Goal: Task Accomplishment & Management: Manage account settings

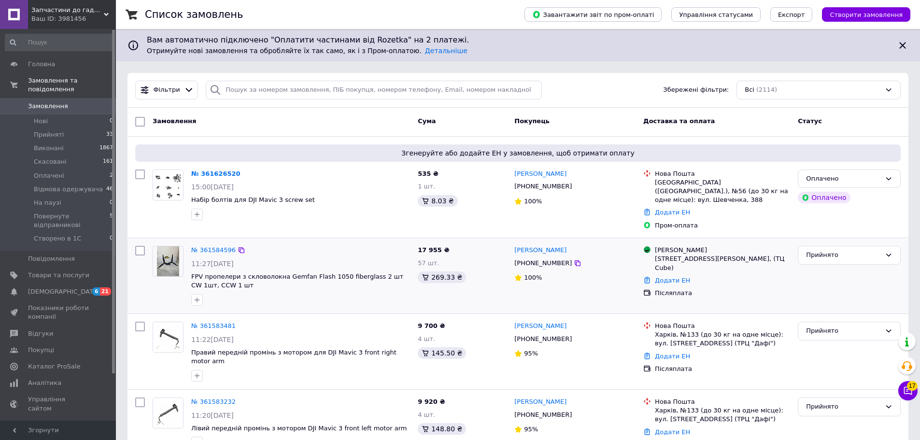
click at [328, 245] on div "№ 361584596" at bounding box center [300, 250] width 221 height 11
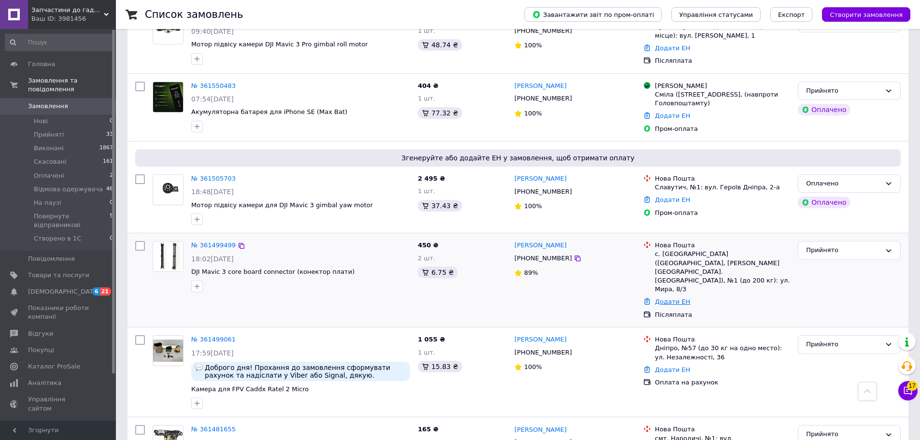
click at [670, 298] on link "Додати ЕН" at bounding box center [672, 301] width 35 height 7
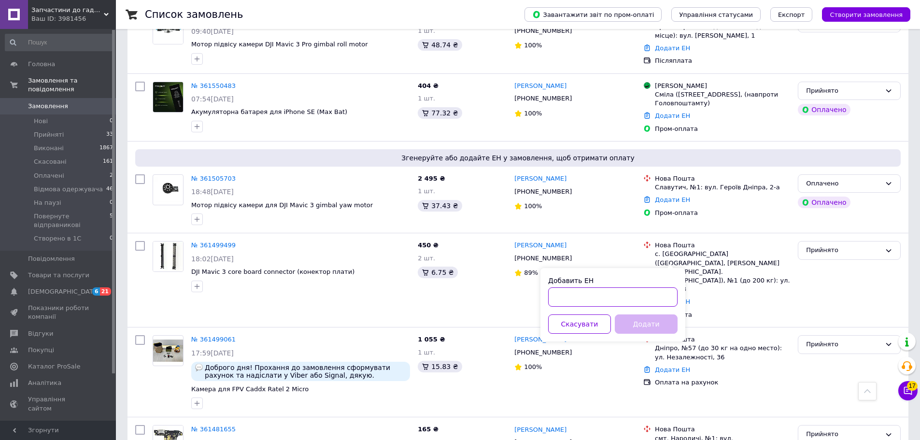
click at [621, 293] on input "Добавить ЕН" at bounding box center [612, 296] width 129 height 19
paste input "20451247256065"
type input "20451247256065"
click at [646, 325] on button "Додати" at bounding box center [646, 324] width 63 height 19
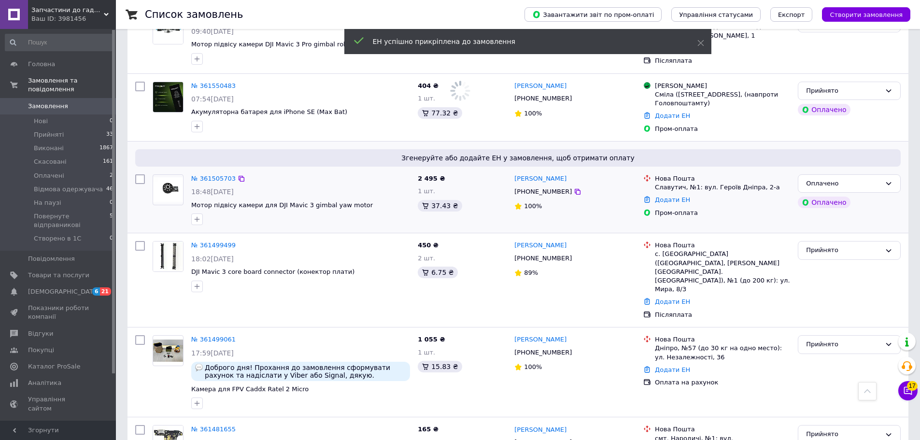
click at [363, 202] on div "№ 361505703 18:48, 11.09.2025 Мотор підвісу камери для DJI Mavic 3 gimbal yaw m…" at bounding box center [300, 200] width 227 height 58
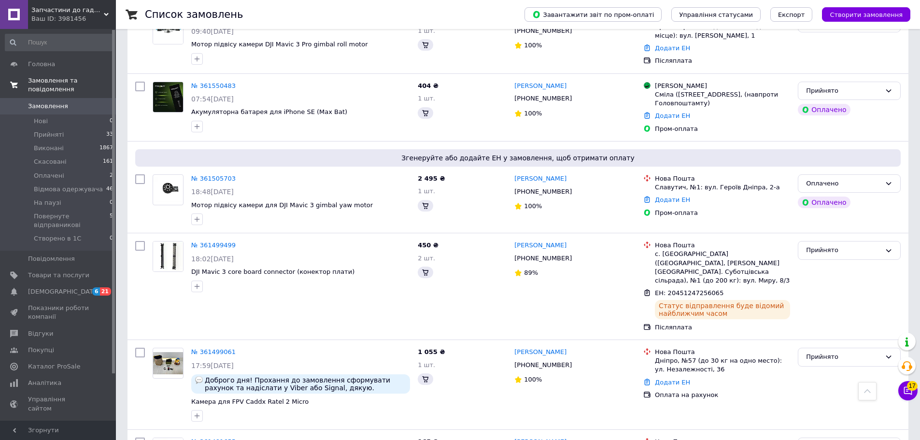
scroll to position [726, 0]
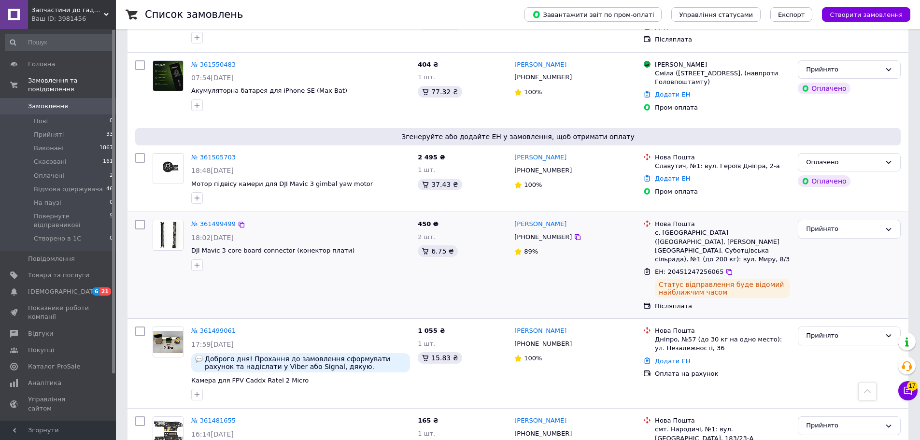
click at [475, 265] on div "450 ₴ 2 шт. 6.75 ₴" at bounding box center [462, 265] width 97 height 99
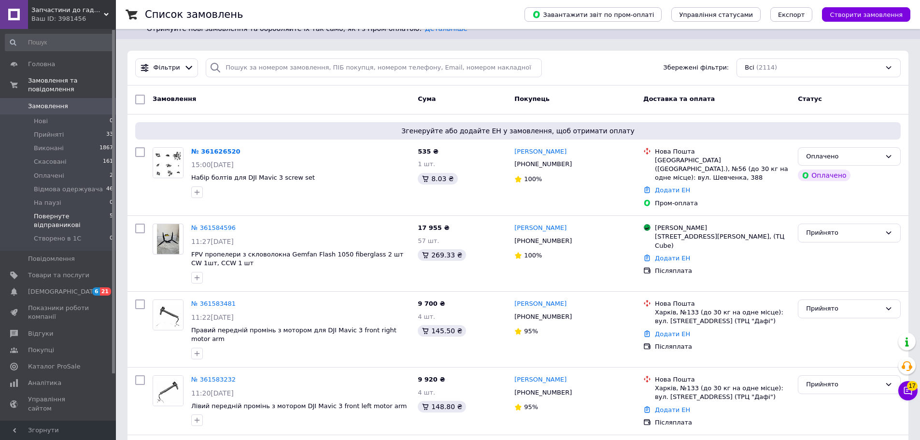
drag, startPoint x: 215, startPoint y: 218, endPoint x: 32, endPoint y: 204, distance: 182.7
click at [215, 224] on link "№ 361584596" at bounding box center [213, 227] width 44 height 7
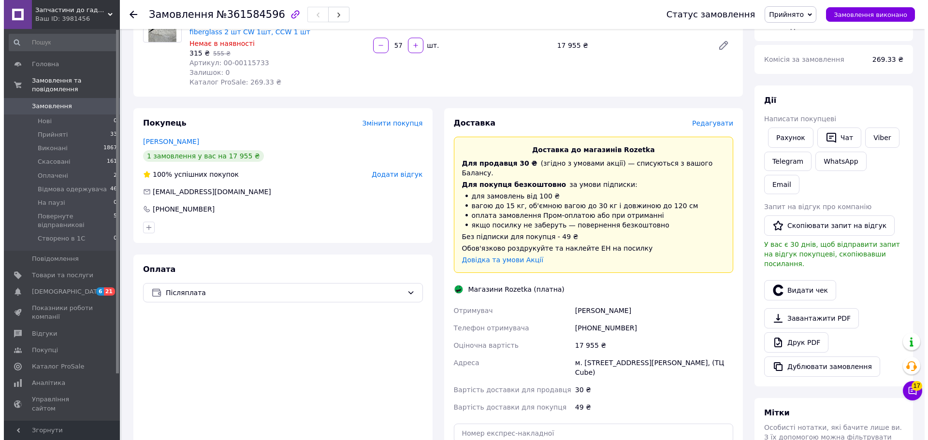
scroll to position [242, 0]
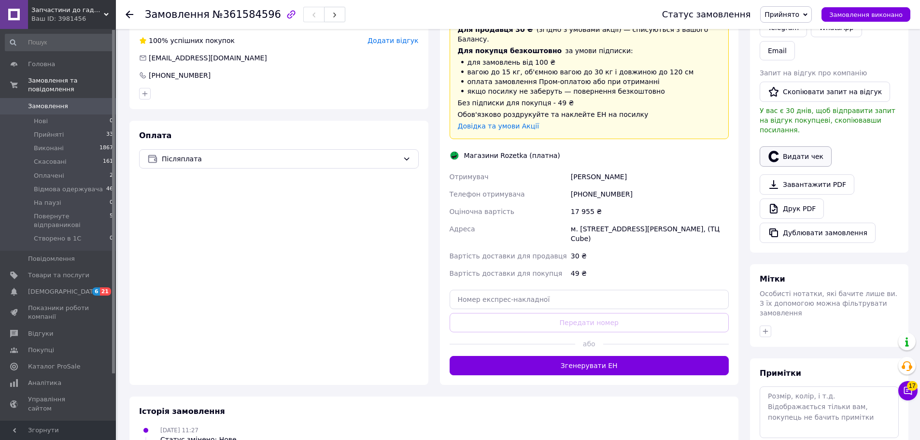
click at [804, 146] on button "Видати чек" at bounding box center [796, 156] width 72 height 20
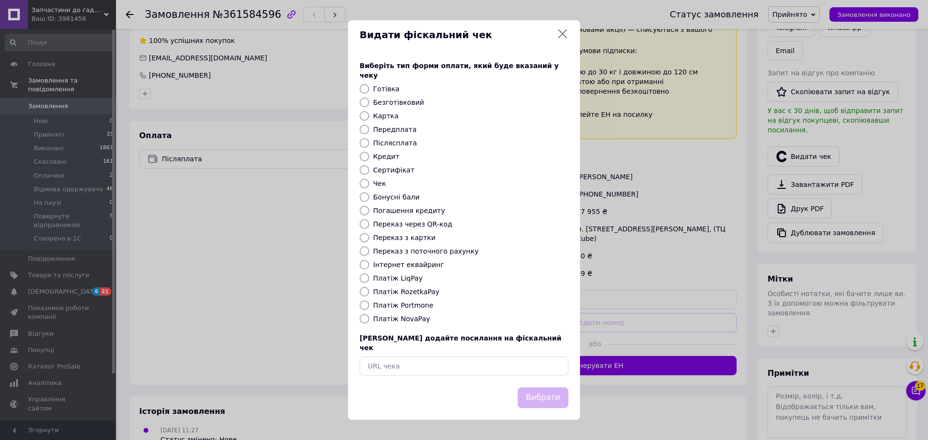
click at [562, 40] on icon at bounding box center [563, 34] width 12 height 12
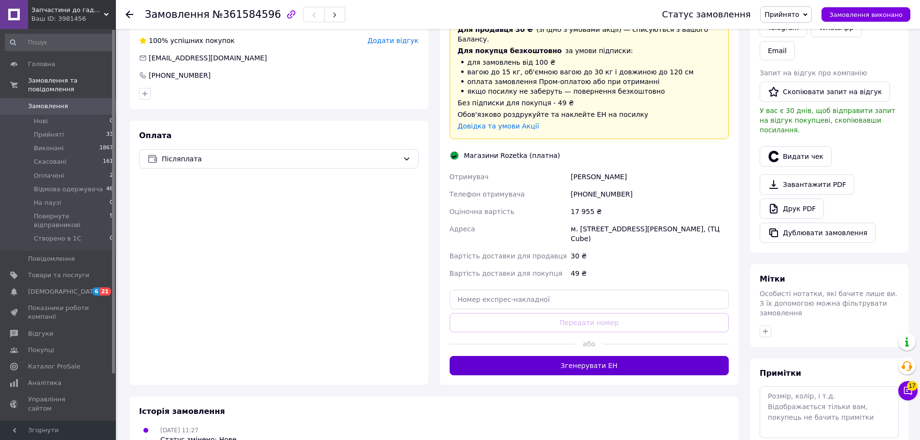
click at [609, 356] on button "Згенерувати ЕН" at bounding box center [590, 365] width 280 height 19
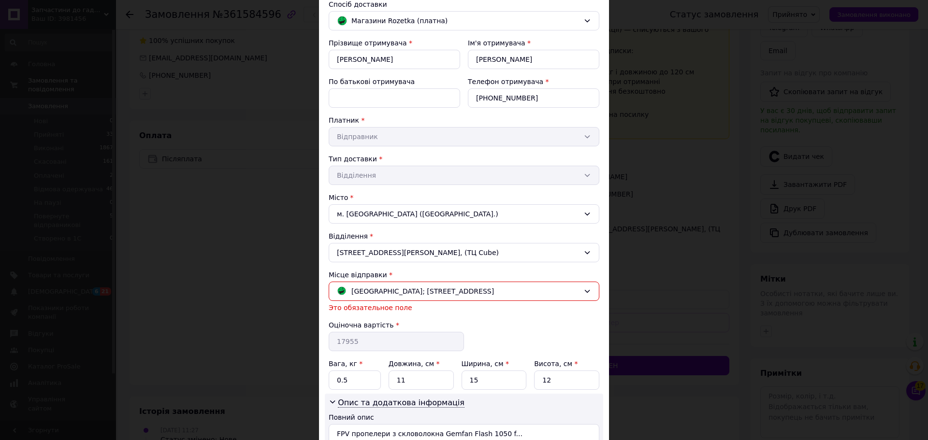
scroll to position [171, 0]
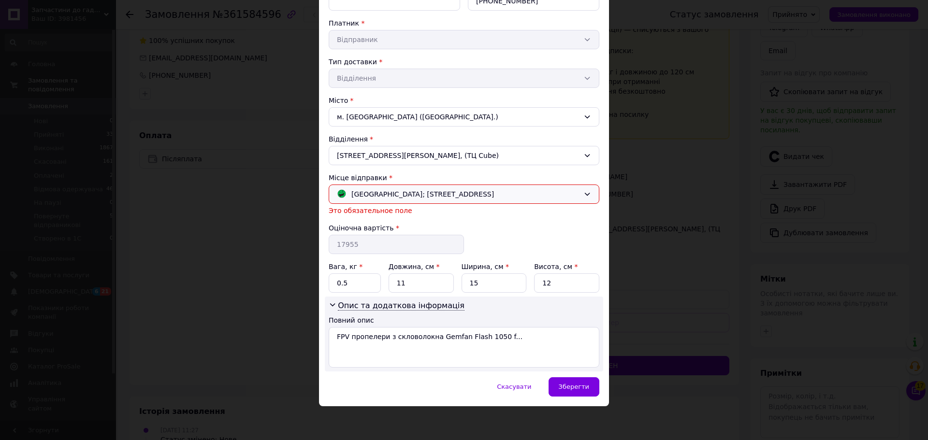
click at [423, 191] on span "Вінниця; Зодчих вул., 2А" at bounding box center [422, 194] width 143 height 11
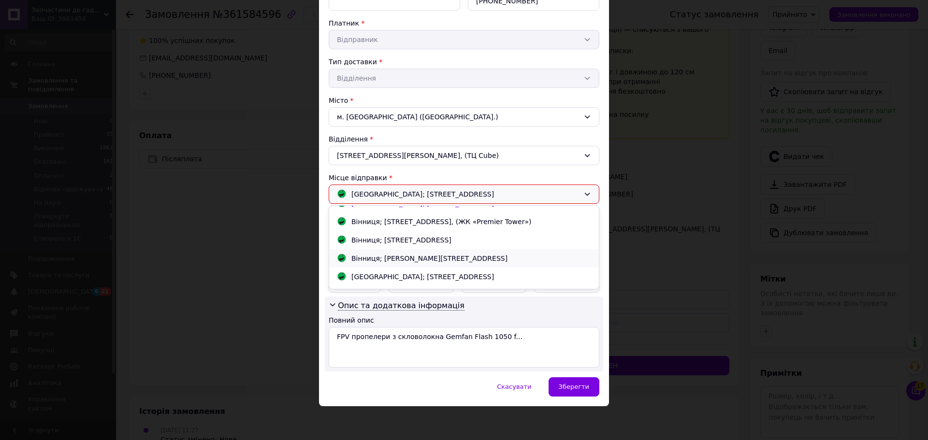
scroll to position [45, 0]
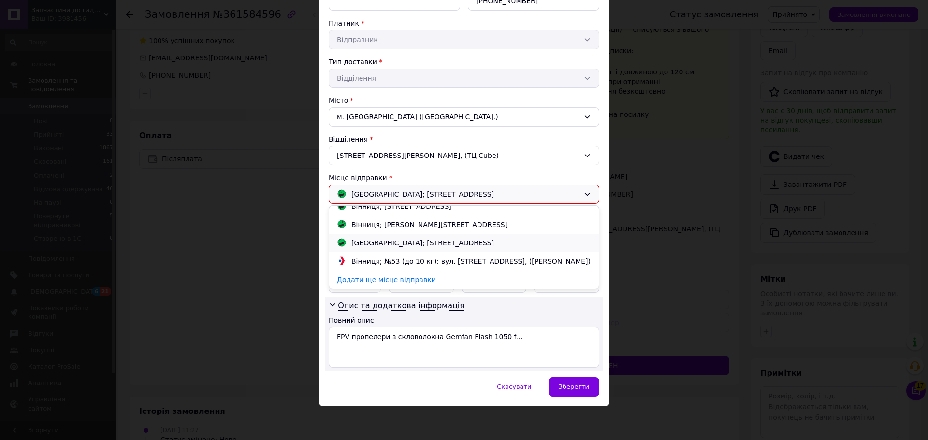
click at [433, 245] on div "Вінниця; Келецька вул., 118" at bounding box center [422, 243] width 147 height 11
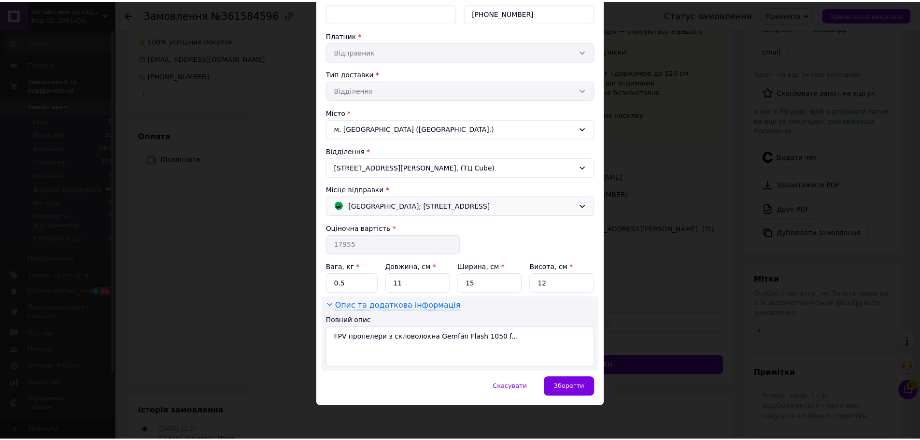
scroll to position [159, 0]
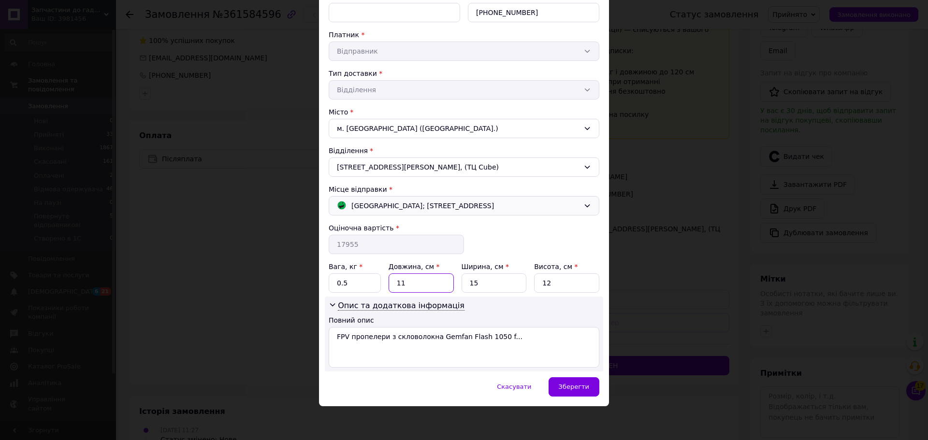
click at [422, 285] on input "11" at bounding box center [420, 282] width 65 height 19
type input "40"
click at [486, 285] on input "15" at bounding box center [493, 282] width 65 height 19
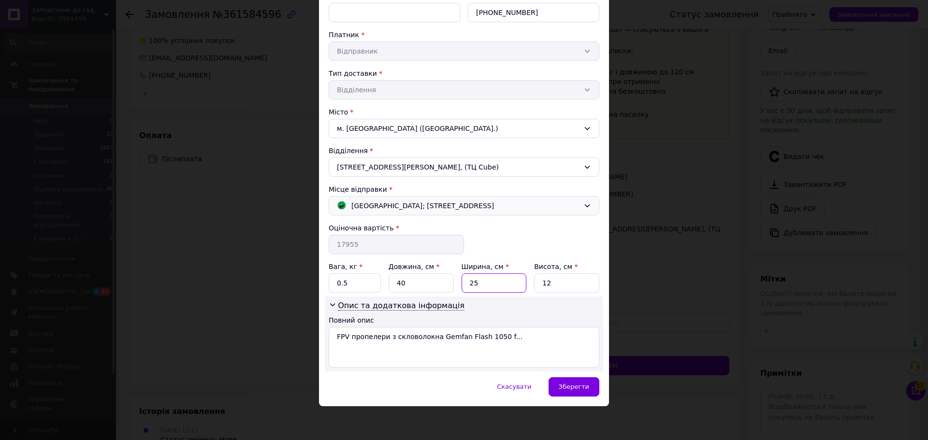
type input "25"
click at [578, 284] on input "12" at bounding box center [566, 282] width 65 height 19
type input "45"
click at [412, 284] on input "40" at bounding box center [420, 282] width 65 height 19
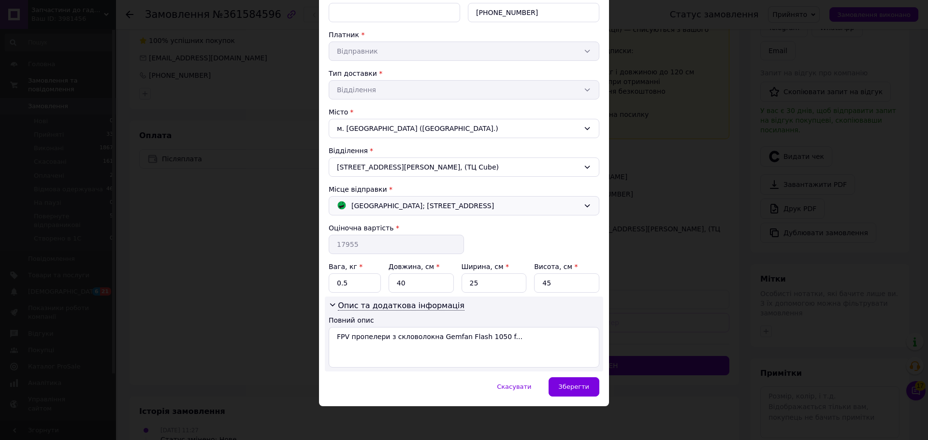
click at [470, 265] on label "Ширина, см *" at bounding box center [484, 267] width 47 height 8
click at [470, 273] on input "25" at bounding box center [493, 282] width 65 height 19
drag, startPoint x: 361, startPoint y: 283, endPoint x: 236, endPoint y: 284, distance: 125.2
click at [236, 284] on div "× Редагування доставки Спосіб доставки Магазини Rozetka (платна) Прізвище отрим…" at bounding box center [464, 220] width 928 height 440
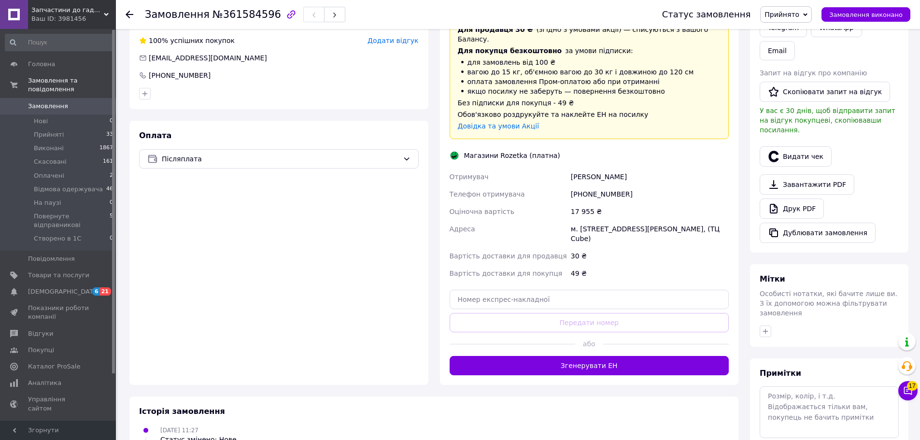
click at [610, 309] on div "Доставка Редагувати Доставка до магазинів Rozetka Для продавця 30 ₴   (згідно з…" at bounding box center [590, 179] width 280 height 391
click at [615, 291] on input "text" at bounding box center [590, 299] width 280 height 19
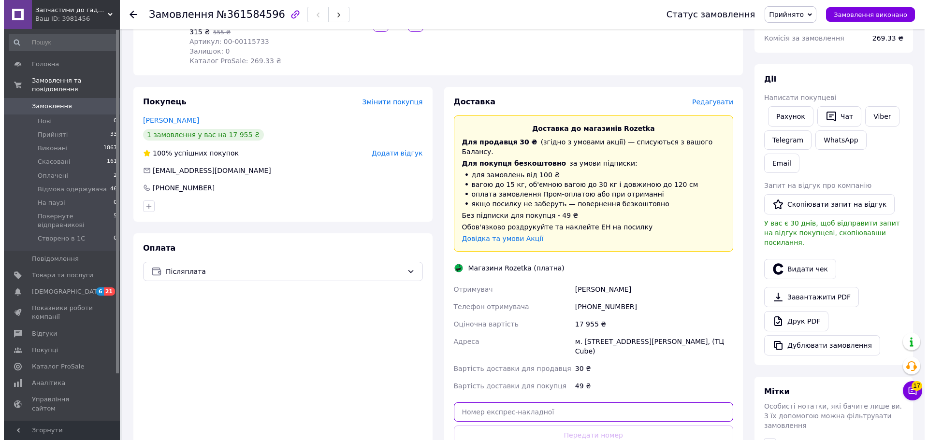
scroll to position [97, 0]
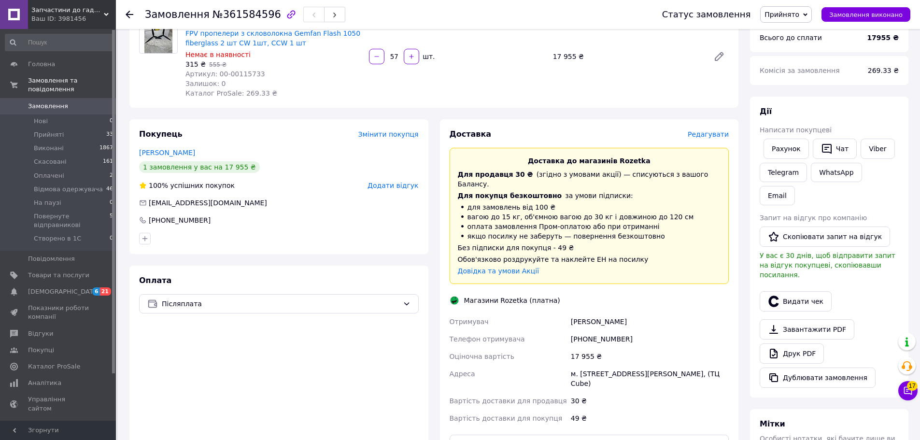
click at [705, 132] on span "Редагувати" at bounding box center [708, 134] width 41 height 8
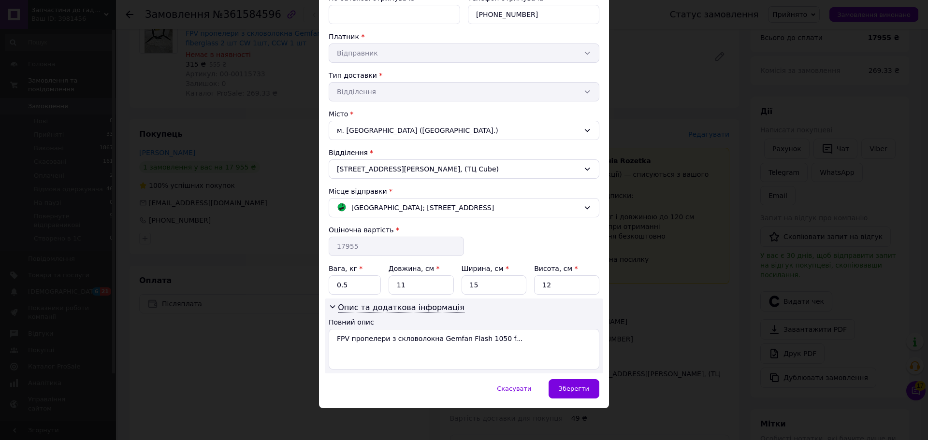
scroll to position [159, 0]
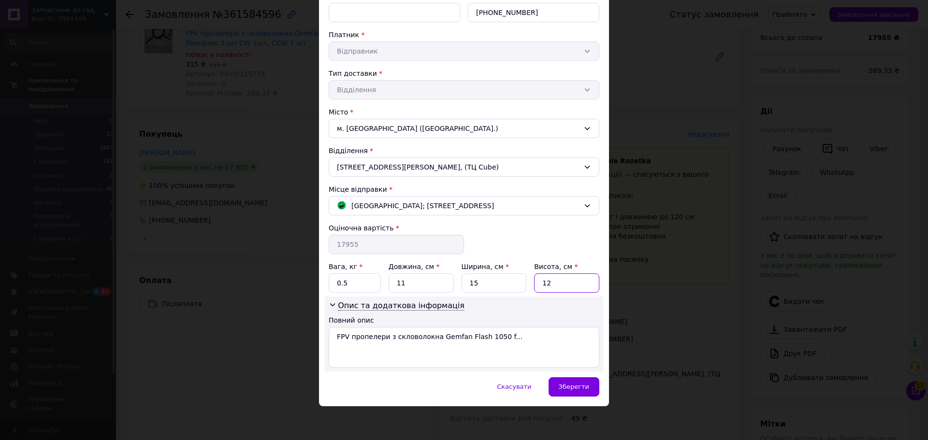
click at [559, 285] on input "12" at bounding box center [566, 282] width 65 height 19
type input "40"
click at [491, 284] on input "15" at bounding box center [493, 282] width 65 height 19
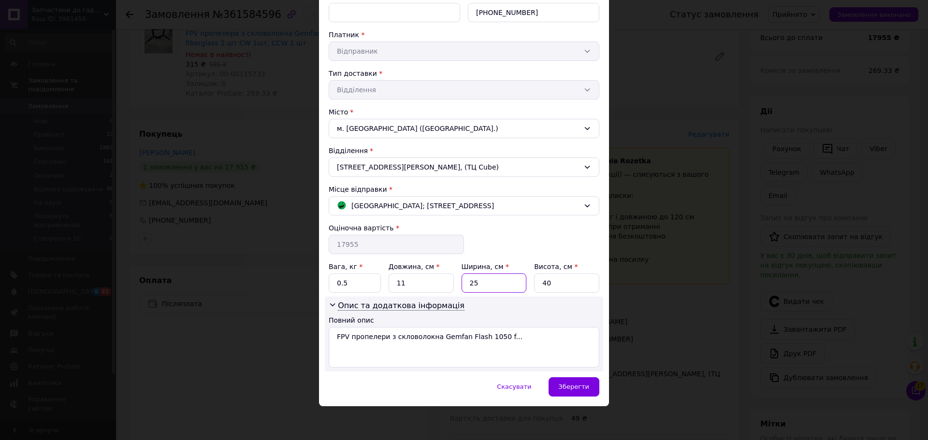
type input "25"
click at [429, 283] on input "11" at bounding box center [420, 282] width 65 height 19
type input "45"
click at [362, 288] on input "0.5" at bounding box center [355, 282] width 52 height 19
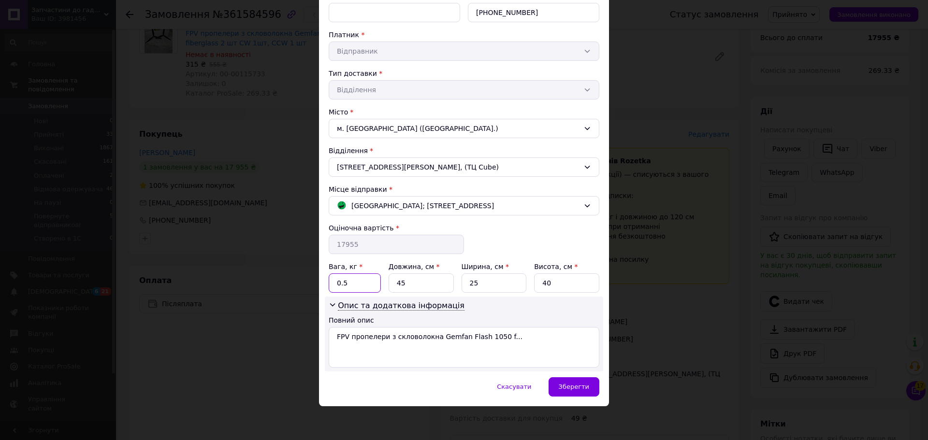
click at [362, 288] on input "0.5" at bounding box center [355, 282] width 52 height 19
type input "2"
click at [476, 210] on div "Вінниця; Зодчих вул., 2А" at bounding box center [457, 206] width 247 height 11
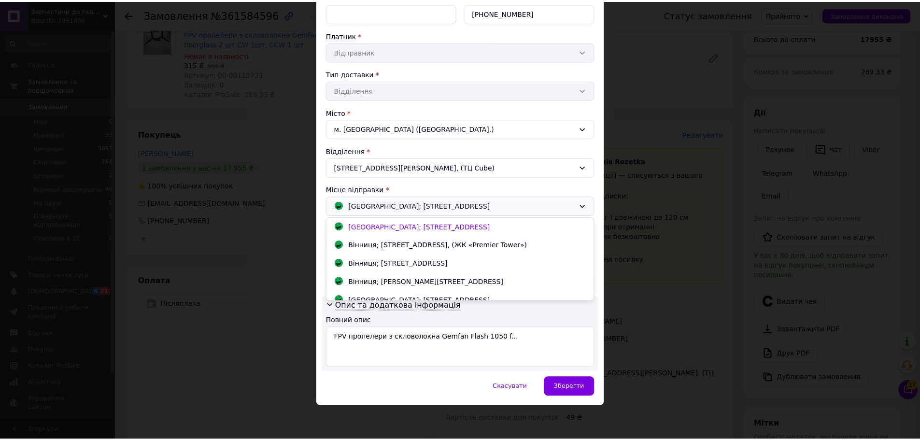
scroll to position [45, 0]
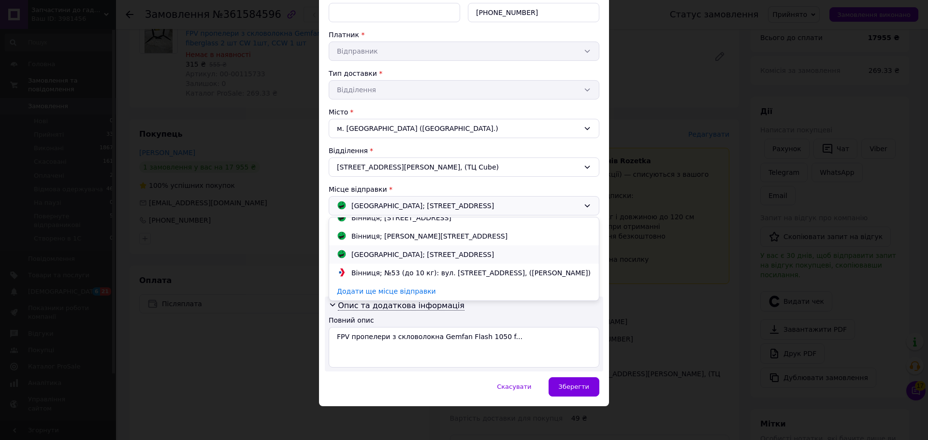
click at [431, 255] on div "Вінниця; Келецька вул., 118" at bounding box center [422, 254] width 147 height 11
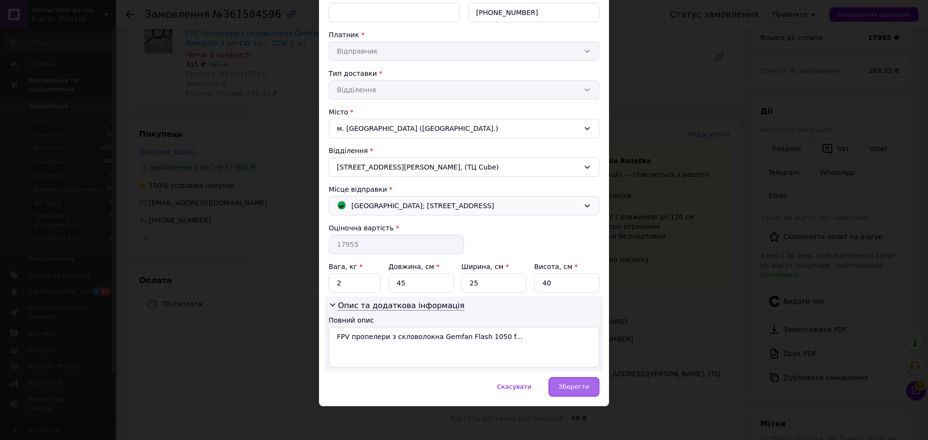
click at [563, 385] on span "Зберегти" at bounding box center [574, 386] width 30 height 7
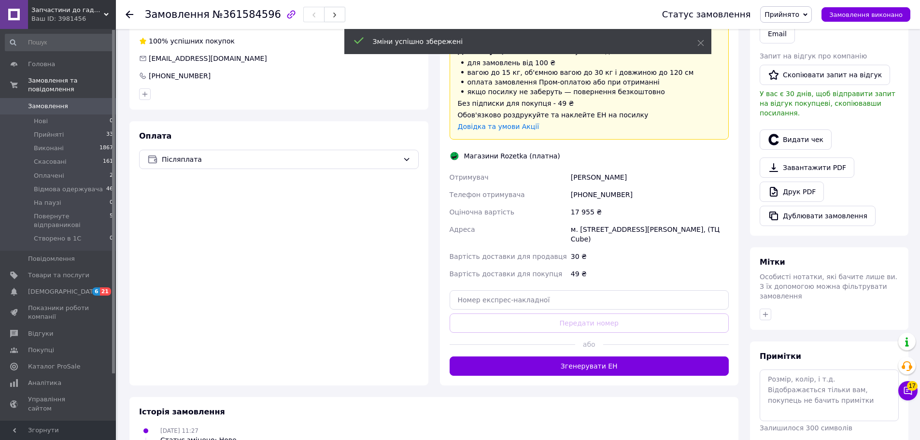
scroll to position [242, 0]
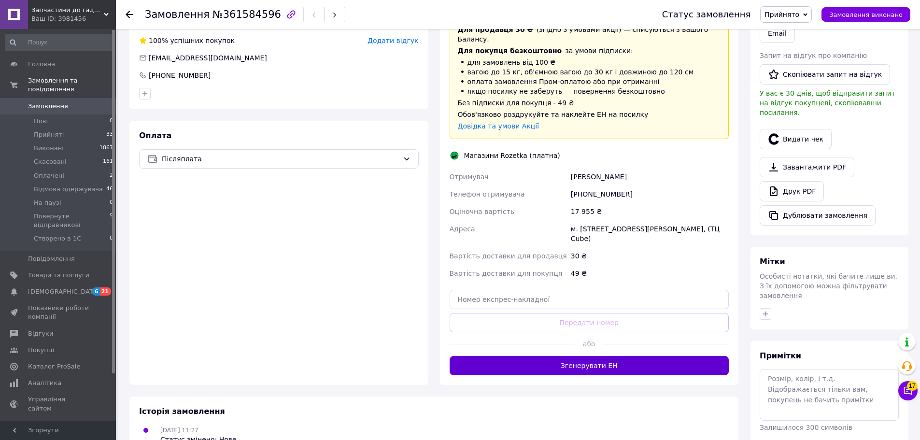
click at [657, 356] on button "Згенерувати ЕН" at bounding box center [590, 365] width 280 height 19
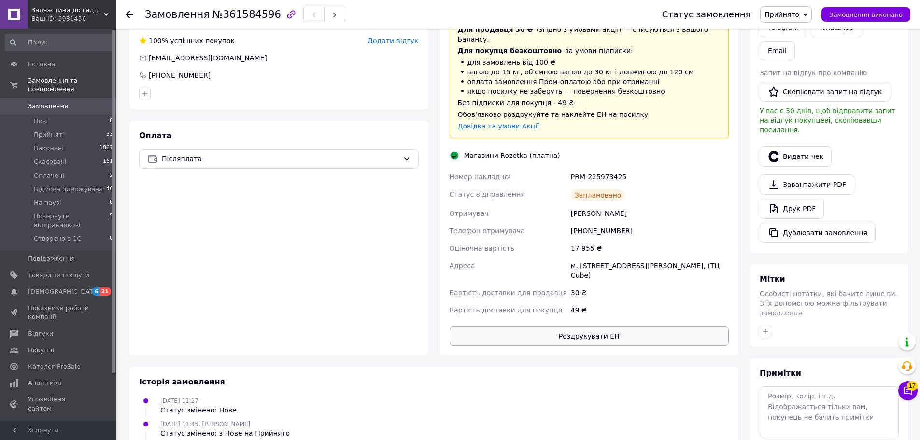
click at [597, 328] on button "Роздрукувати ЕН" at bounding box center [590, 336] width 280 height 19
drag, startPoint x: 74, startPoint y: 100, endPoint x: 74, endPoint y: 92, distance: 8.2
click at [74, 102] on span "Замовлення" at bounding box center [58, 106] width 61 height 9
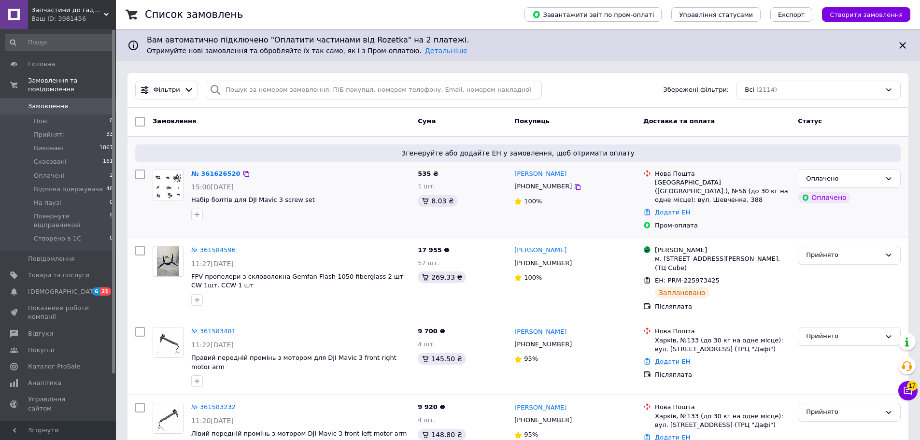
click at [330, 186] on div "15:00[DATE]" at bounding box center [300, 187] width 219 height 10
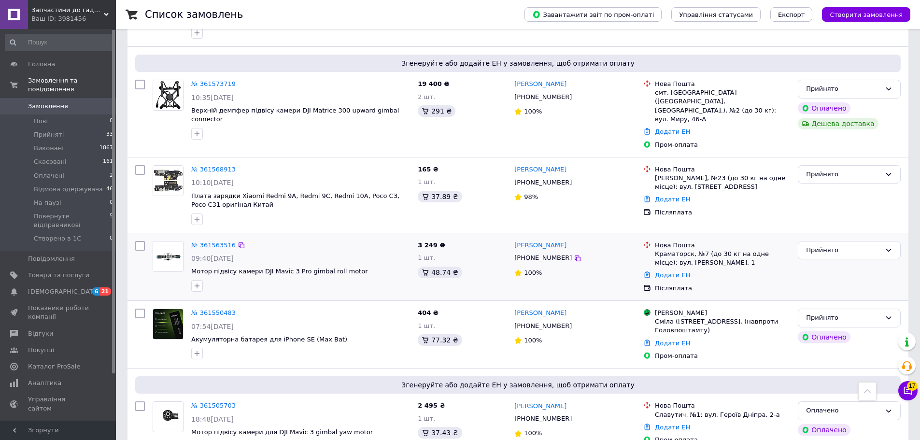
click at [675, 272] on link "Додати ЕН" at bounding box center [672, 275] width 35 height 7
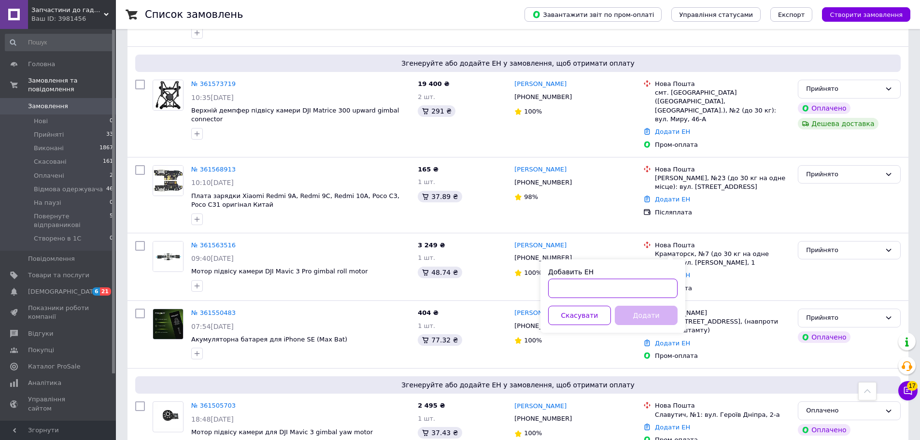
click at [632, 291] on input "Добавить ЕН" at bounding box center [612, 288] width 129 height 19
paste input "20451247260563"
type input "20451247260563"
click at [633, 310] on button "Додати" at bounding box center [646, 315] width 63 height 19
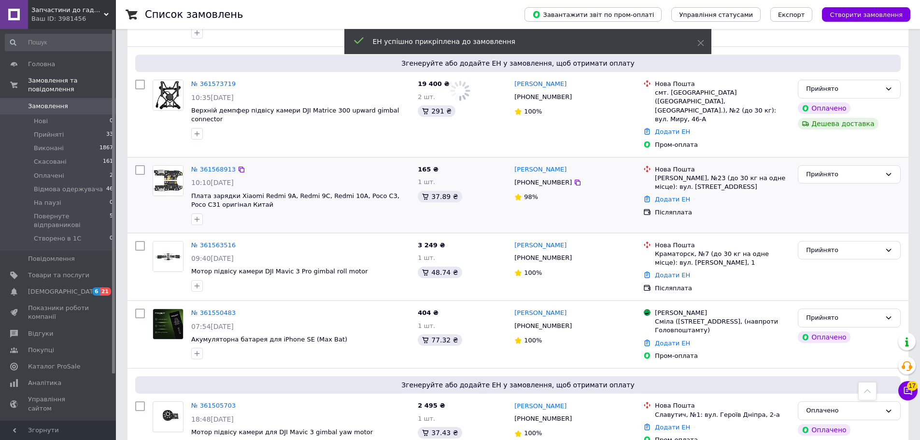
click at [369, 212] on div at bounding box center [300, 219] width 223 height 15
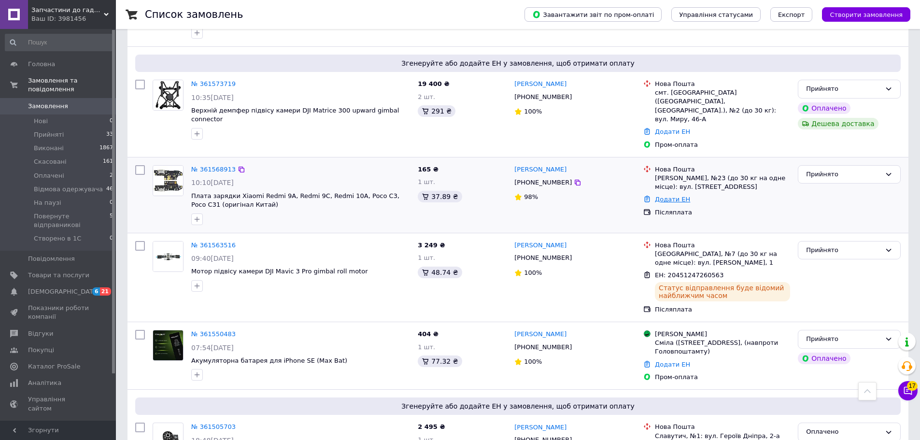
drag, startPoint x: 660, startPoint y: 175, endPoint x: 652, endPoint y: 180, distance: 9.1
click at [660, 196] on link "Додати ЕН" at bounding box center [672, 199] width 35 height 7
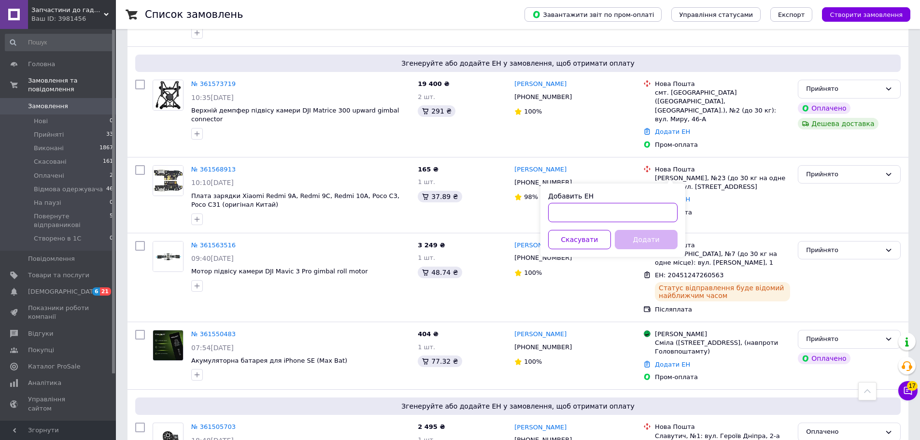
click at [602, 219] on input "Добавить ЕН" at bounding box center [612, 212] width 129 height 19
paste input "20451247261086"
type input "20451247261086"
click at [644, 239] on button "Додати" at bounding box center [646, 239] width 63 height 19
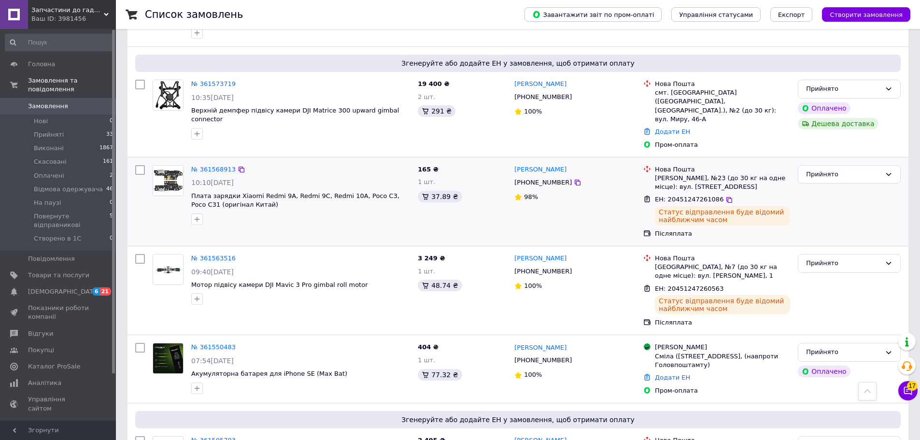
click at [433, 198] on div "165 ₴ 1 шт. 37.89 ₴" at bounding box center [462, 201] width 97 height 81
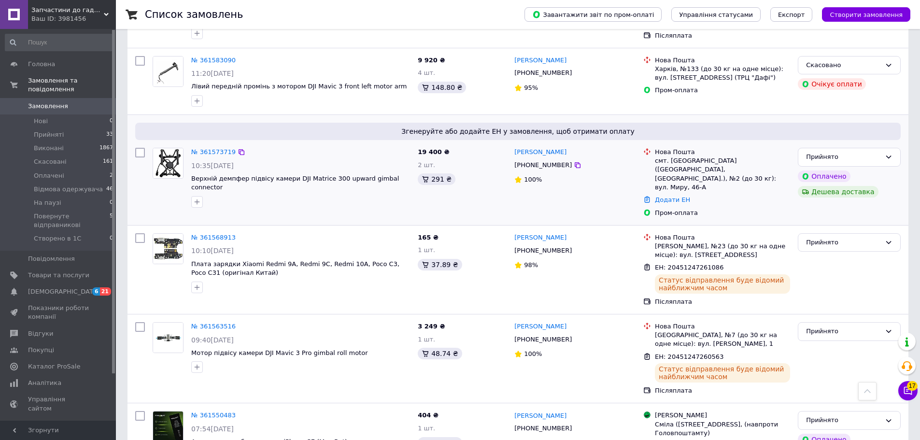
scroll to position [387, 0]
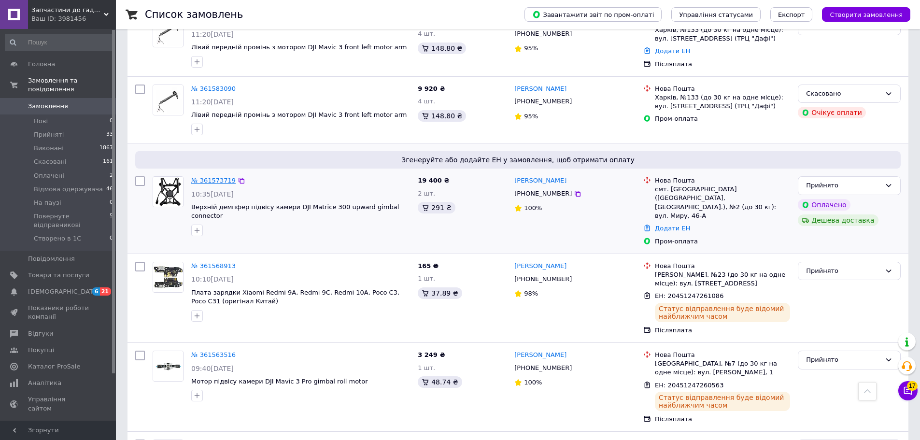
click at [202, 177] on link "№ 361573719" at bounding box center [213, 180] width 44 height 7
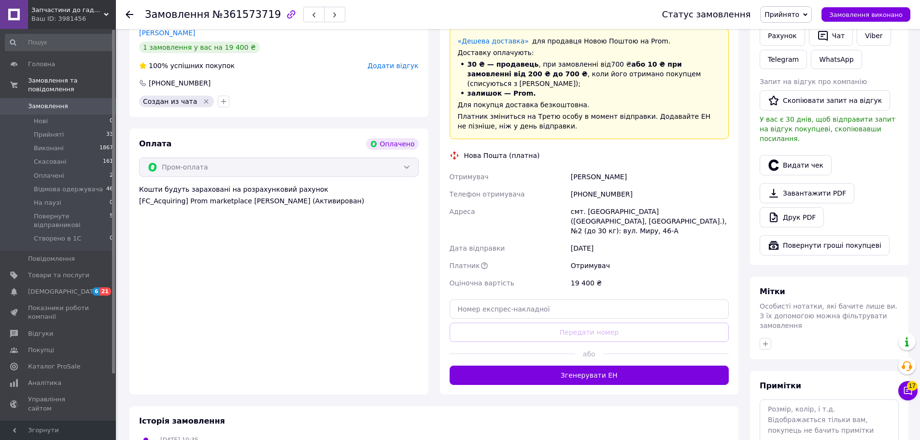
scroll to position [245, 0]
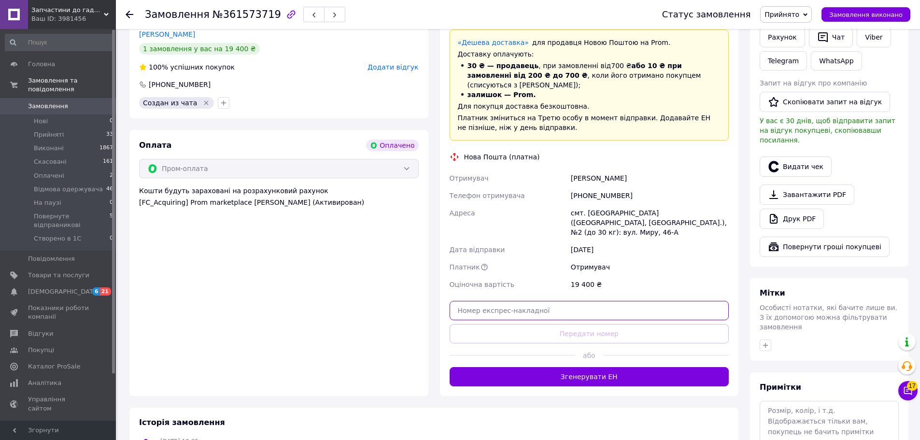
click at [656, 306] on input "text" at bounding box center [590, 310] width 280 height 19
paste input "20451247261699"
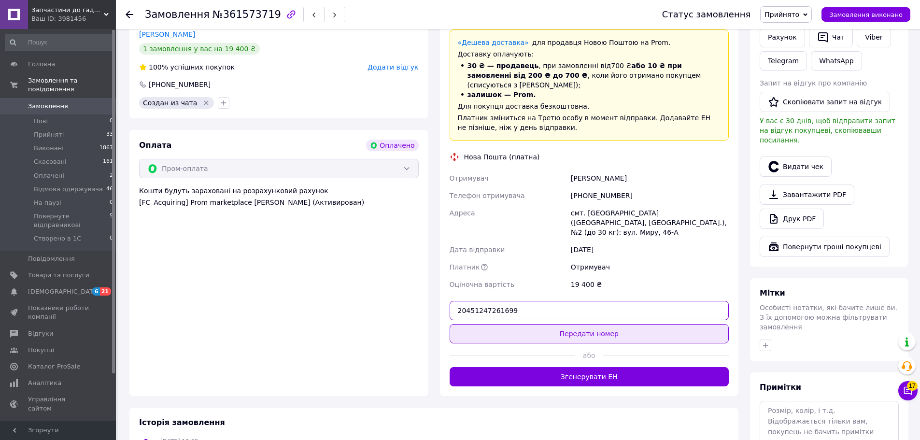
type input "20451247261699"
click at [686, 325] on button "Передати номер" at bounding box center [590, 333] width 280 height 19
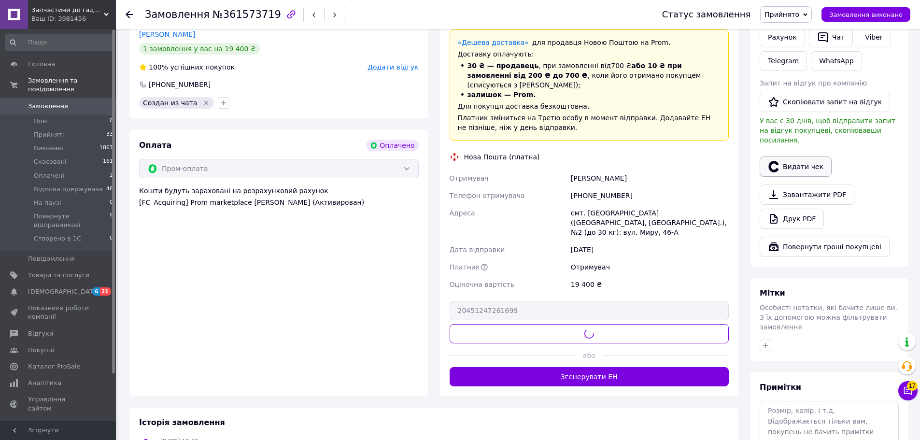
click at [794, 157] on button "Видати чек" at bounding box center [796, 167] width 72 height 20
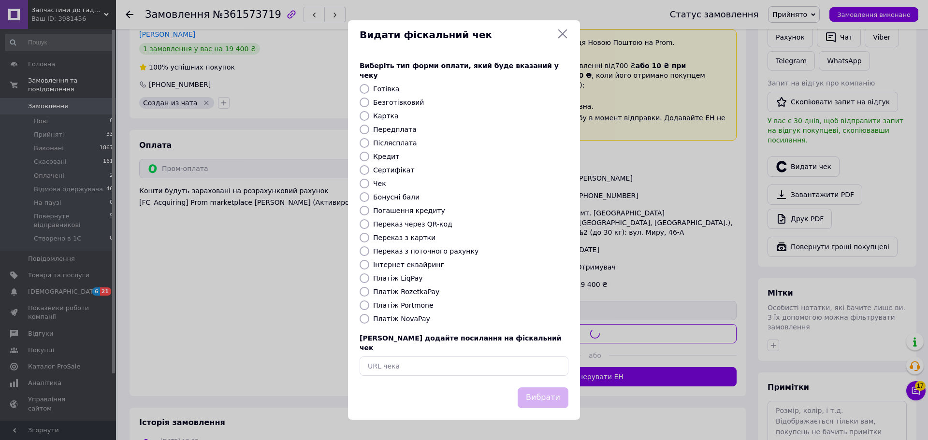
click at [421, 291] on label "Платіж RozetkaPay" at bounding box center [406, 292] width 66 height 8
click at [369, 291] on input "Платіж RozetkaPay" at bounding box center [364, 292] width 10 height 10
radio input "true"
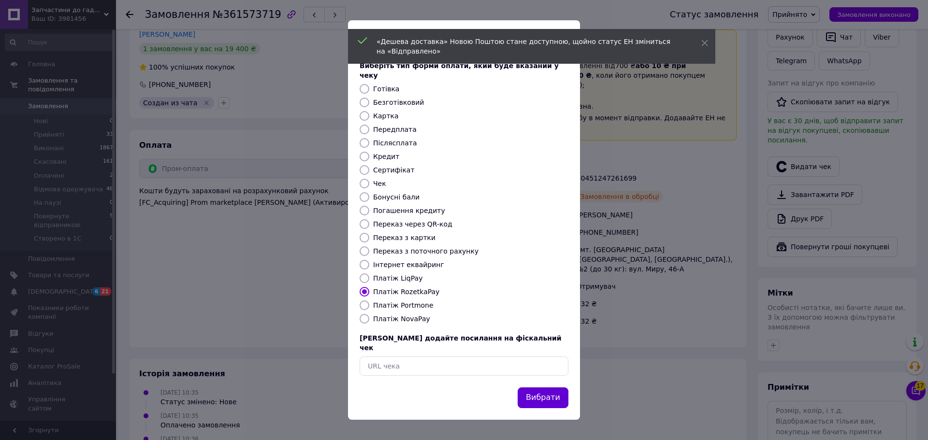
click at [537, 389] on button "Вибрати" at bounding box center [542, 398] width 51 height 21
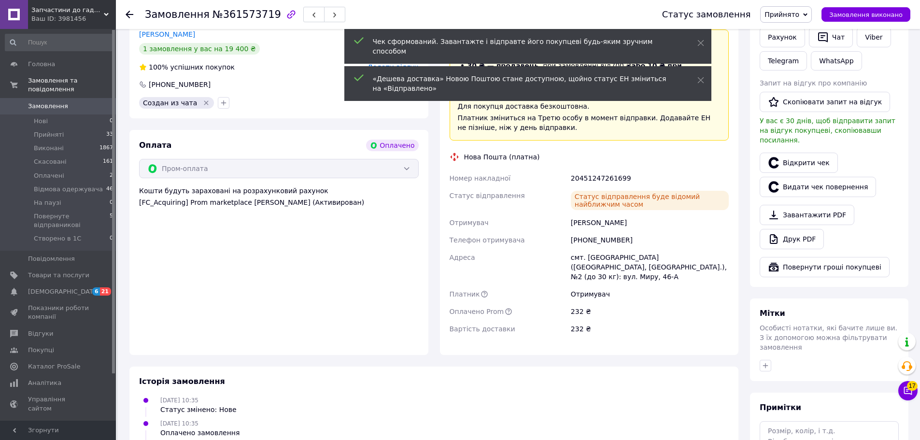
click at [82, 102] on span "Замовлення" at bounding box center [58, 106] width 61 height 9
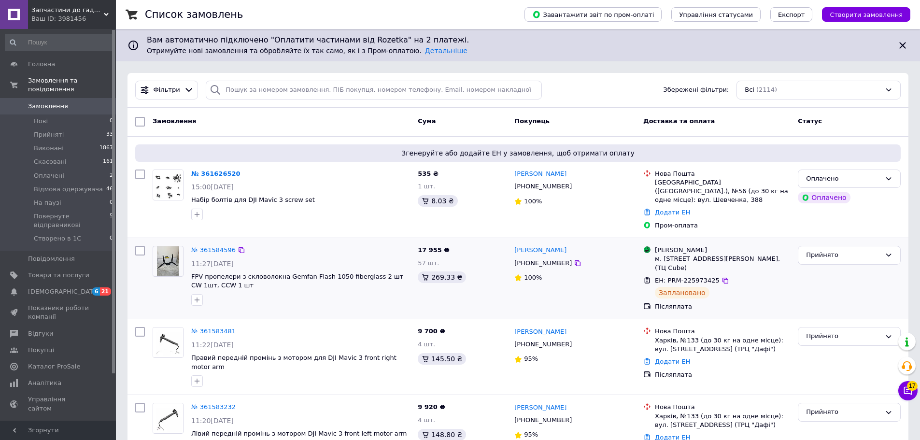
click at [381, 259] on div "11:27[DATE]" at bounding box center [300, 264] width 219 height 10
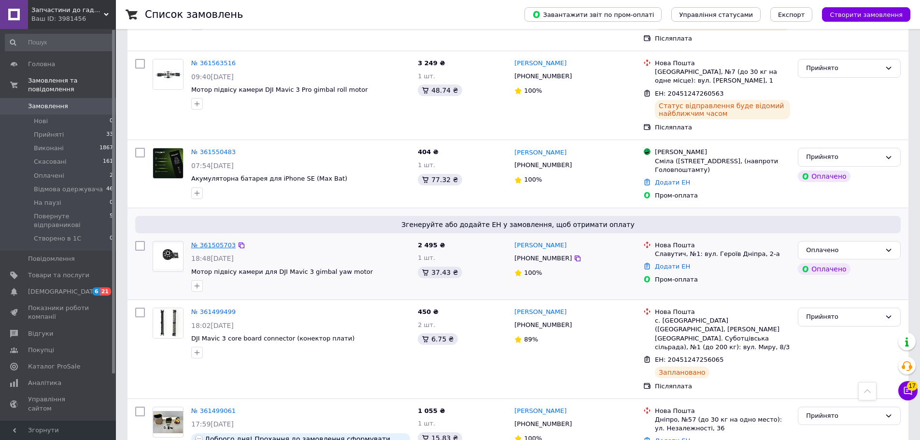
click at [224, 242] on link "№ 361505703" at bounding box center [213, 245] width 44 height 7
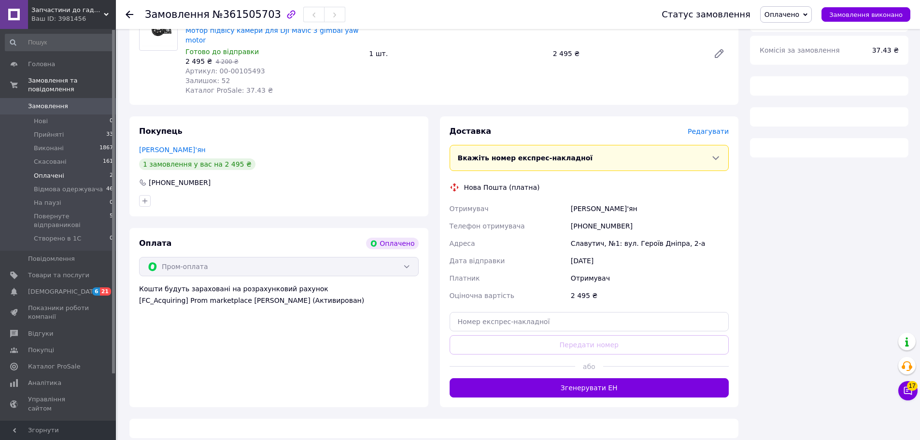
scroll to position [298, 0]
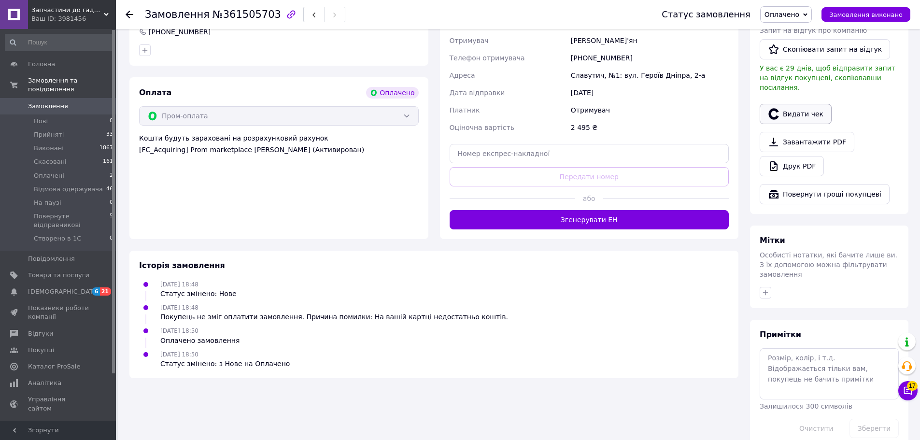
click at [792, 104] on button "Видати чек" at bounding box center [796, 114] width 72 height 20
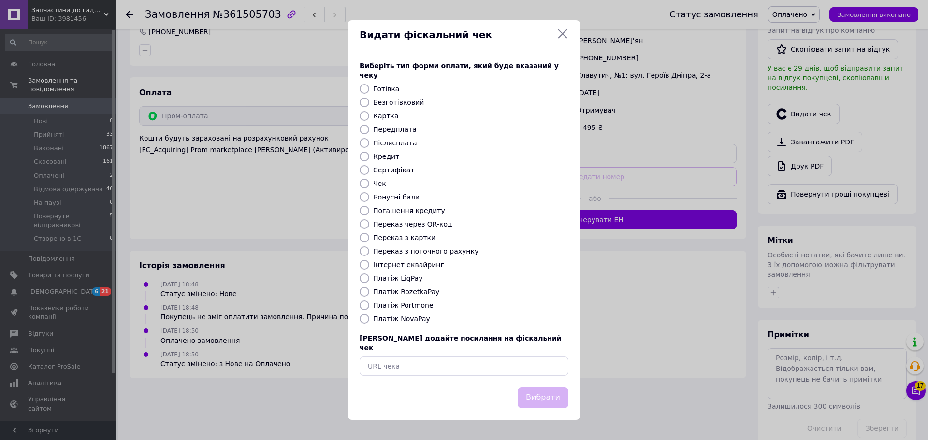
click at [402, 297] on div "Платіж RozetkaPay" at bounding box center [470, 292] width 199 height 10
click at [419, 297] on div "Платіж RozetkaPay" at bounding box center [470, 292] width 199 height 10
click at [374, 289] on label "Платіж RozetkaPay" at bounding box center [406, 292] width 66 height 8
click at [369, 289] on input "Платіж RozetkaPay" at bounding box center [364, 292] width 10 height 10
radio input "true"
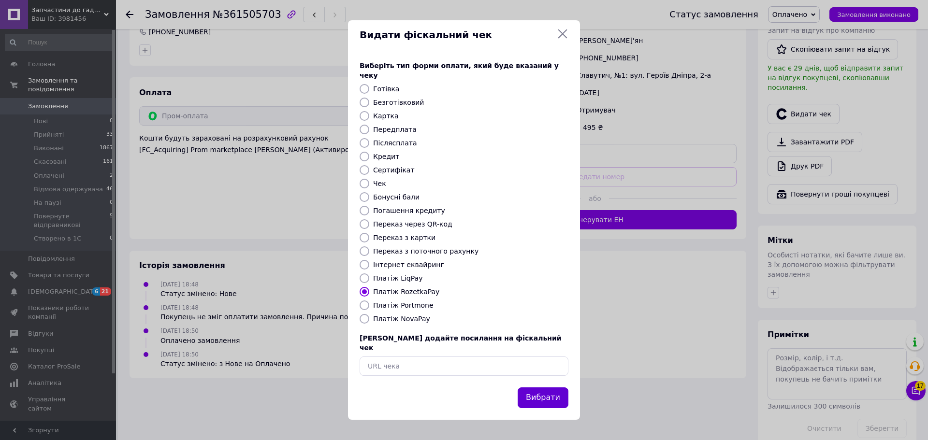
click at [555, 388] on button "Вибрати" at bounding box center [542, 398] width 51 height 21
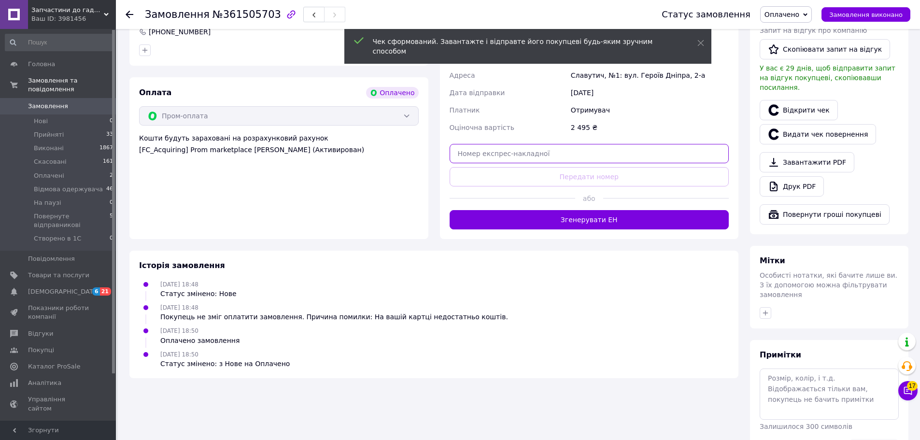
click at [529, 147] on input "text" at bounding box center [590, 153] width 280 height 19
paste input "20451247262356"
type input "20451247262356"
click at [529, 167] on button "Передати номер" at bounding box center [590, 176] width 280 height 19
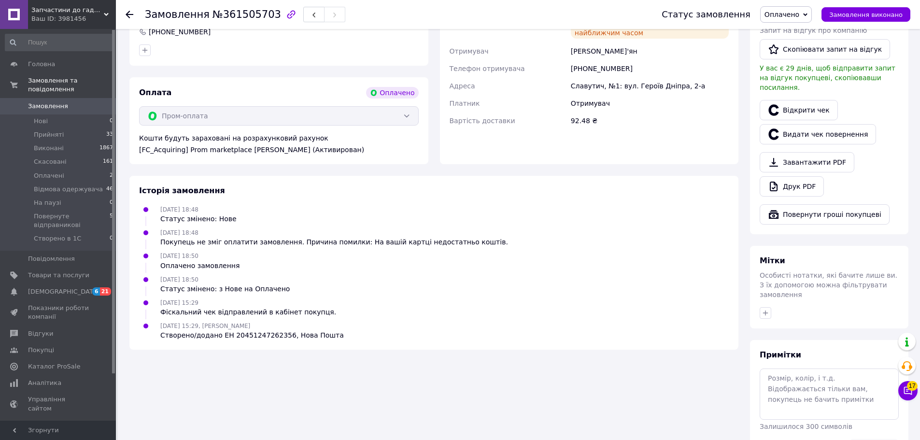
click at [60, 102] on span "Замовлення" at bounding box center [48, 106] width 40 height 9
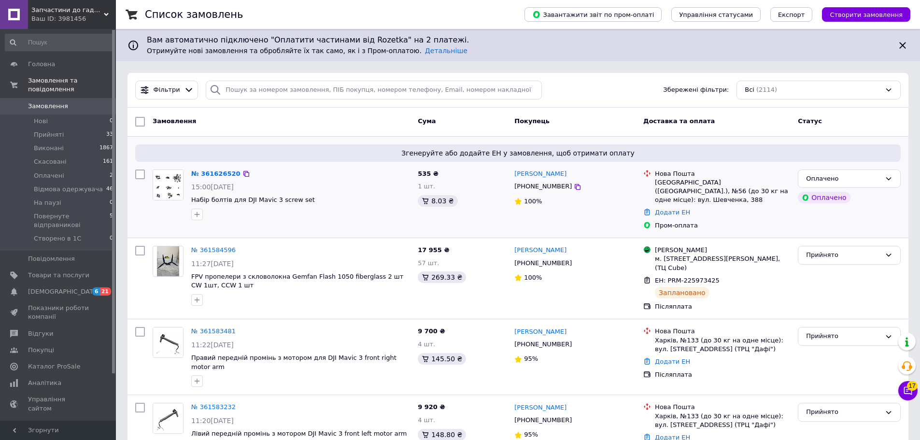
click at [342, 197] on span "Набір болтів для DJI Mavic 3 screw set" at bounding box center [300, 200] width 219 height 9
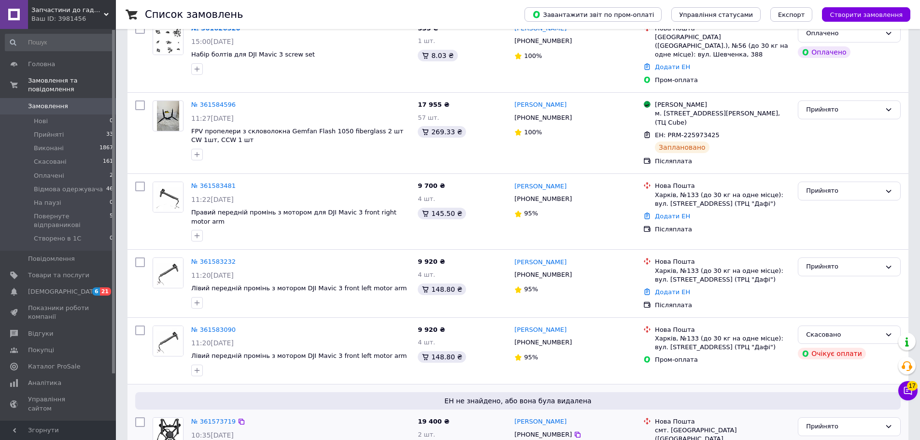
scroll to position [145, 0]
click at [672, 289] on link "Додати ЕН" at bounding box center [672, 292] width 35 height 7
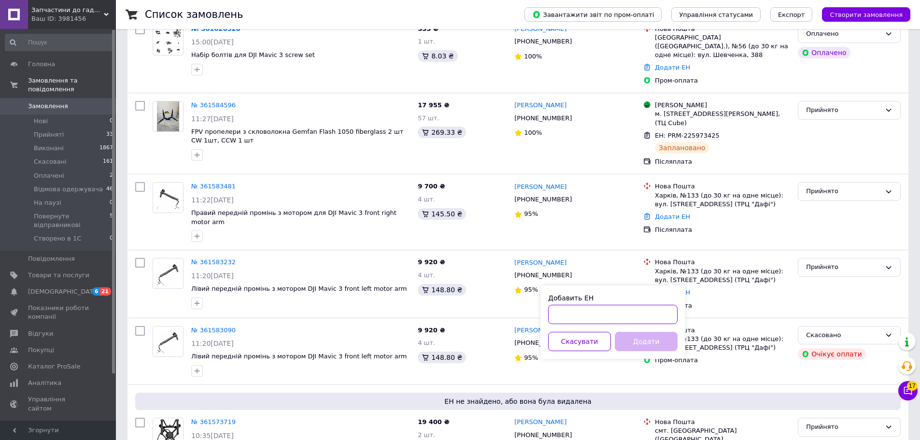
click at [651, 312] on input "Добавить ЕН" at bounding box center [612, 314] width 129 height 19
paste input "20451247264741"
type input "20451247264741"
click at [653, 341] on button "Додати" at bounding box center [646, 341] width 63 height 19
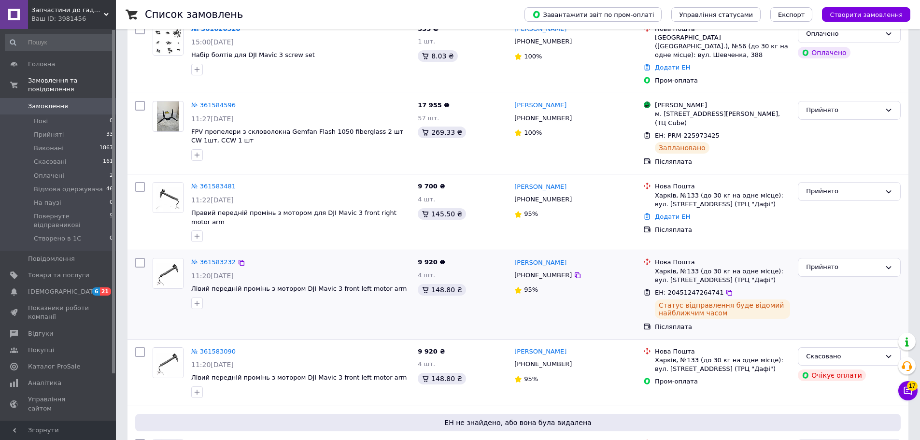
click at [487, 250] on div "№ 361583232 11:20, 12.09.2025 Лівий передній промінь з мотором DJI Mavic 3 fron…" at bounding box center [518, 294] width 781 height 88
click at [678, 213] on div "Додати ЕН" at bounding box center [722, 217] width 139 height 13
click at [678, 212] on div "Додати ЕН" at bounding box center [722, 217] width 139 height 13
click at [678, 213] on link "Додати ЕН" at bounding box center [672, 216] width 35 height 7
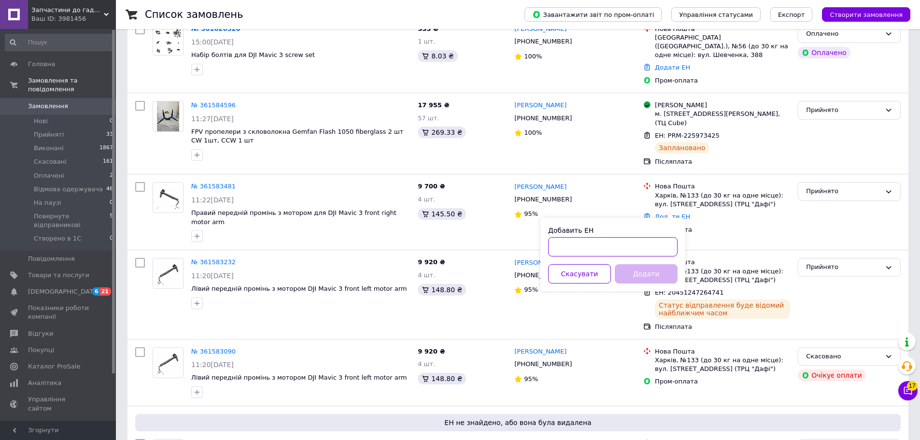
click at [641, 247] on input "Добавить ЕН" at bounding box center [612, 246] width 129 height 19
paste input "20451247268317"
type input "20451247268317"
click at [636, 271] on button "Додати" at bounding box center [646, 273] width 63 height 19
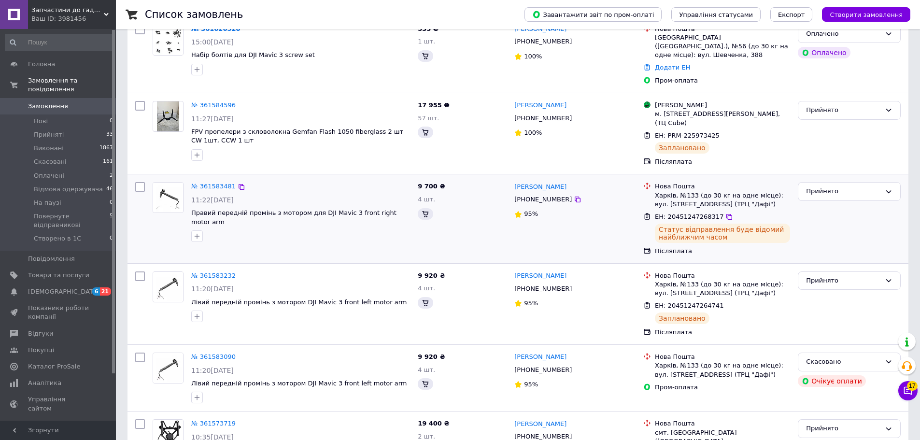
scroll to position [166, 0]
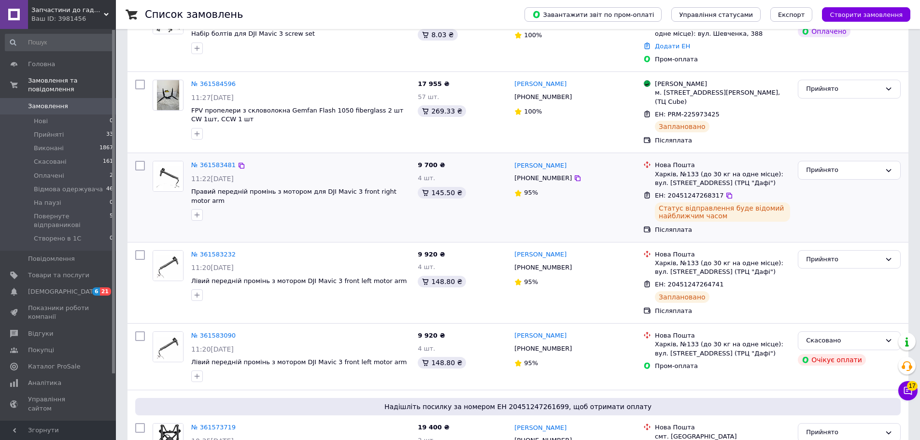
click at [578, 199] on div "Євгеній Яровенко +380986416138 95%" at bounding box center [575, 197] width 129 height 81
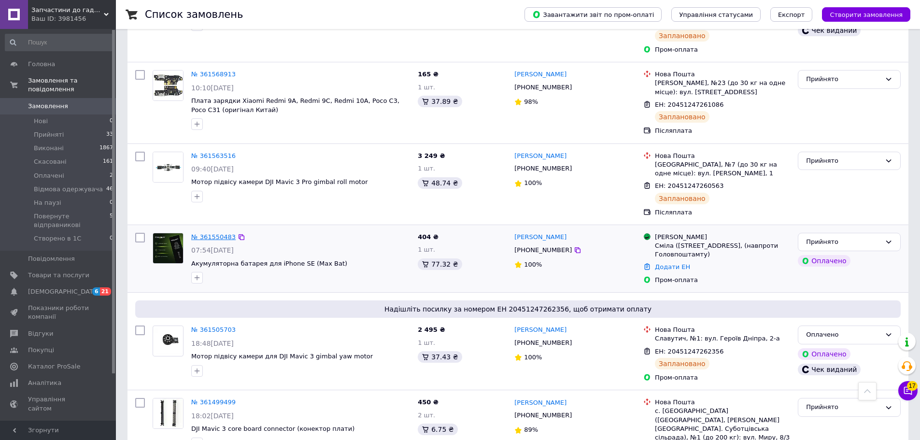
click at [208, 233] on link "№ 361550483" at bounding box center [213, 236] width 44 height 7
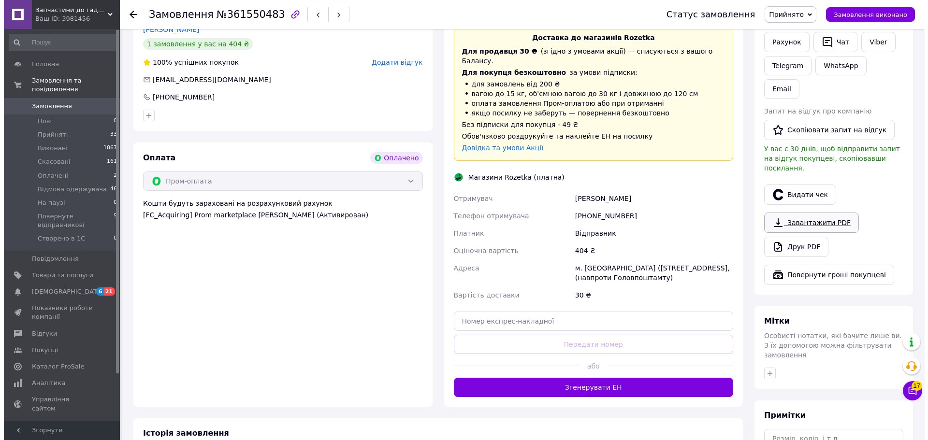
scroll to position [239, 0]
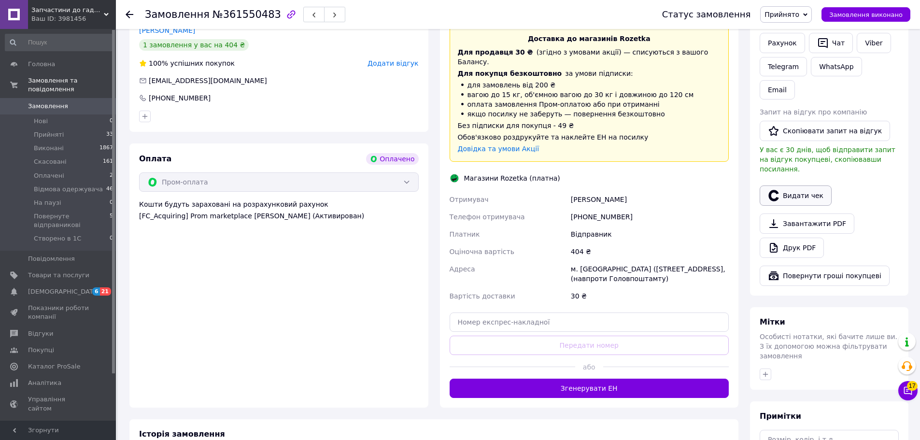
click at [799, 186] on button "Видати чек" at bounding box center [796, 196] width 72 height 20
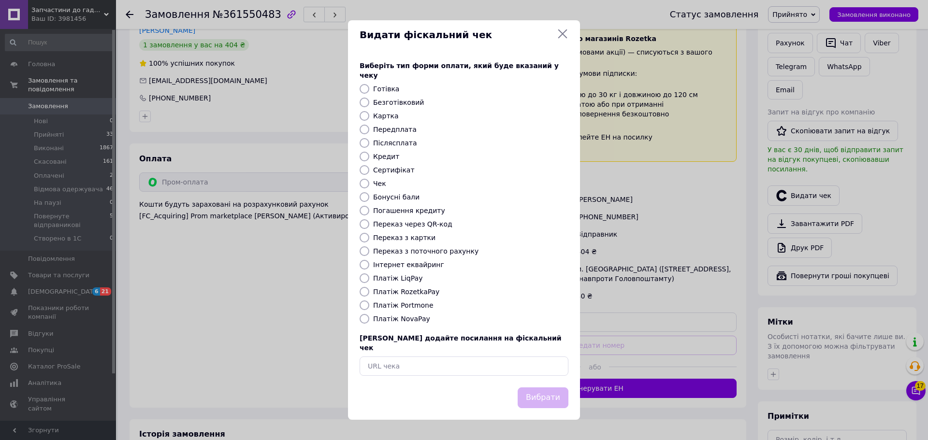
click at [411, 290] on label "Платіж RozetkaPay" at bounding box center [406, 292] width 66 height 8
click at [369, 290] on input "Платіж RozetkaPay" at bounding box center [364, 292] width 10 height 10
radio input "true"
click at [546, 390] on button "Вибрати" at bounding box center [542, 398] width 51 height 21
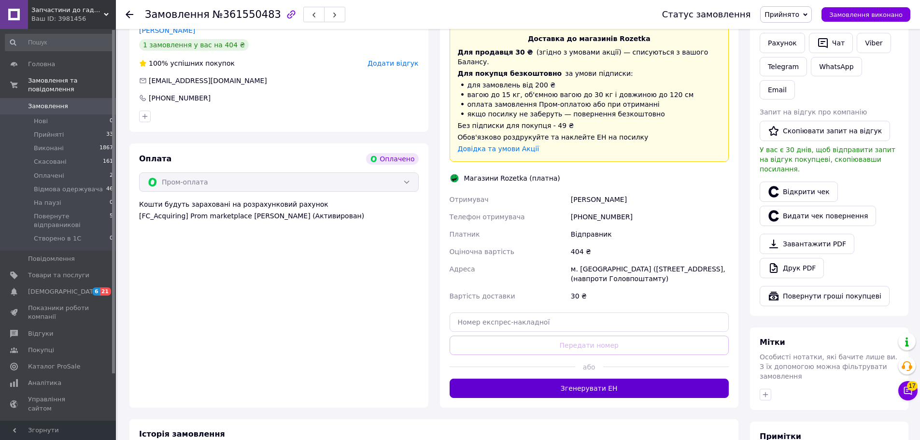
click at [583, 379] on button "Згенерувати ЕН" at bounding box center [590, 388] width 280 height 19
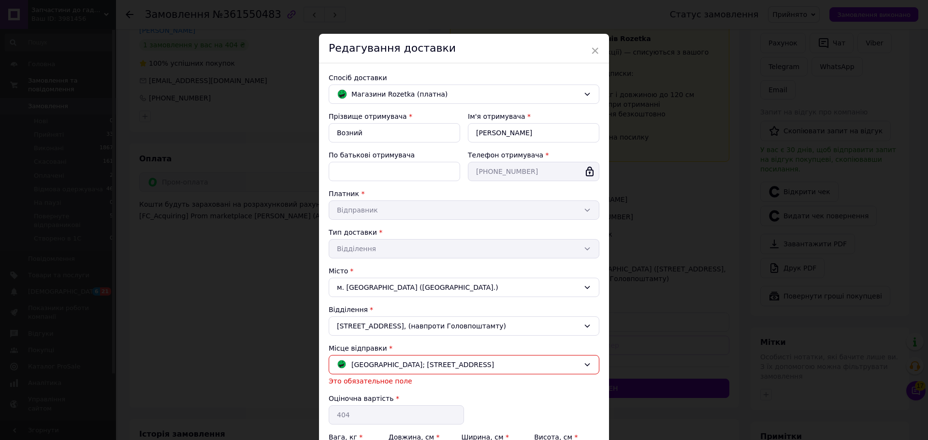
scroll to position [115, 0]
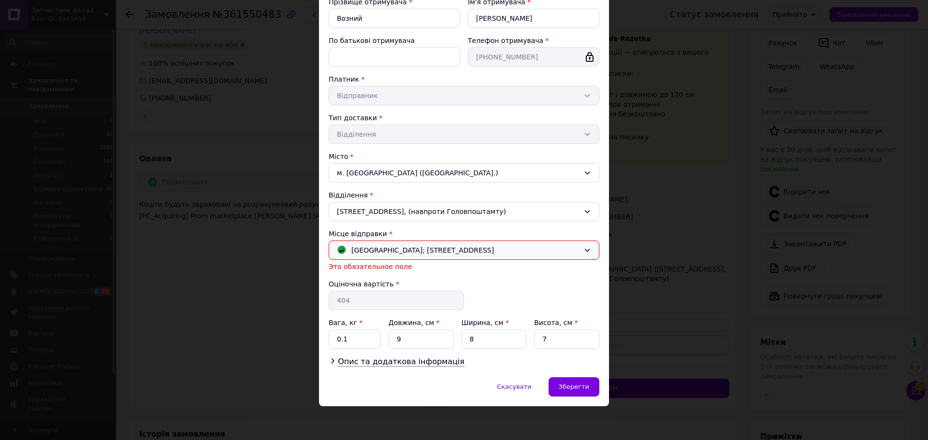
click at [418, 251] on span "Вінниця; Зодчих вул., 2А" at bounding box center [422, 250] width 143 height 11
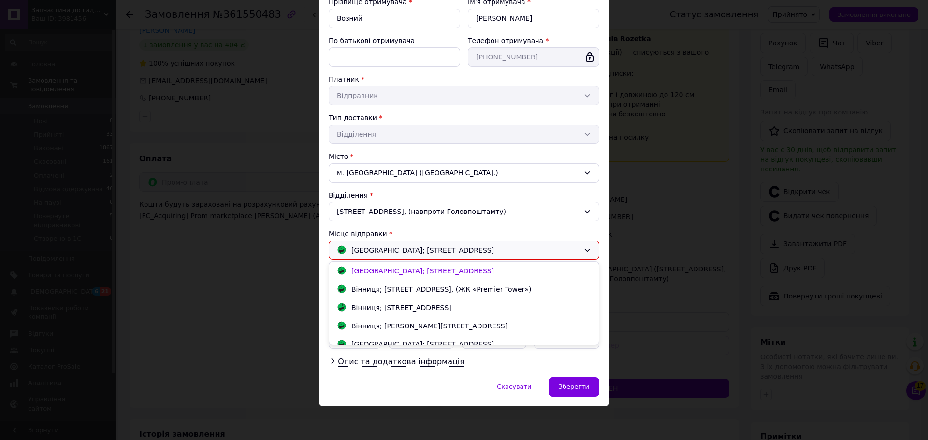
scroll to position [45, 0]
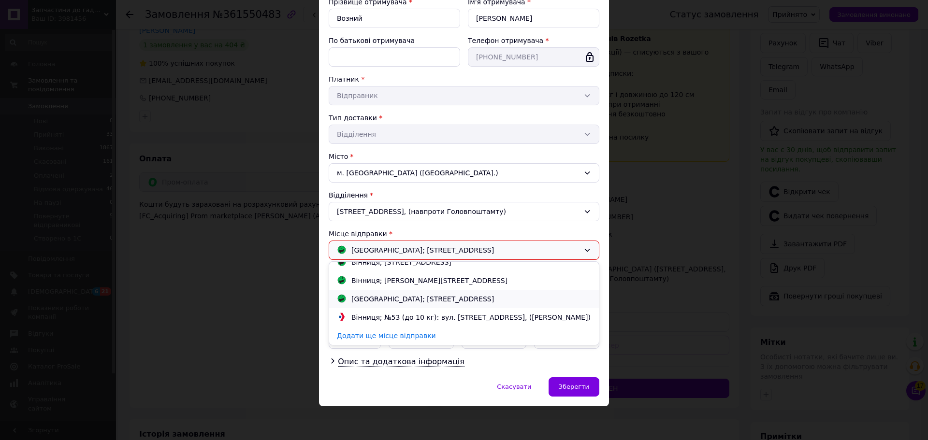
click at [417, 299] on div "Вінниця; Келецька вул., 118" at bounding box center [422, 299] width 147 height 11
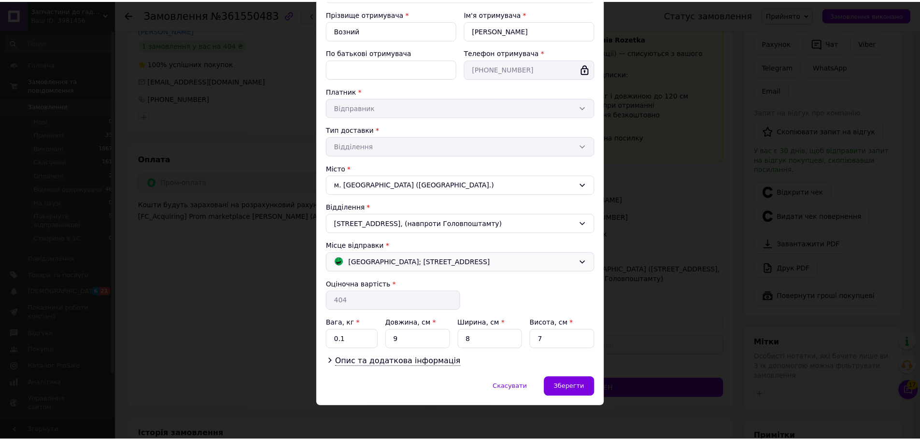
scroll to position [103, 0]
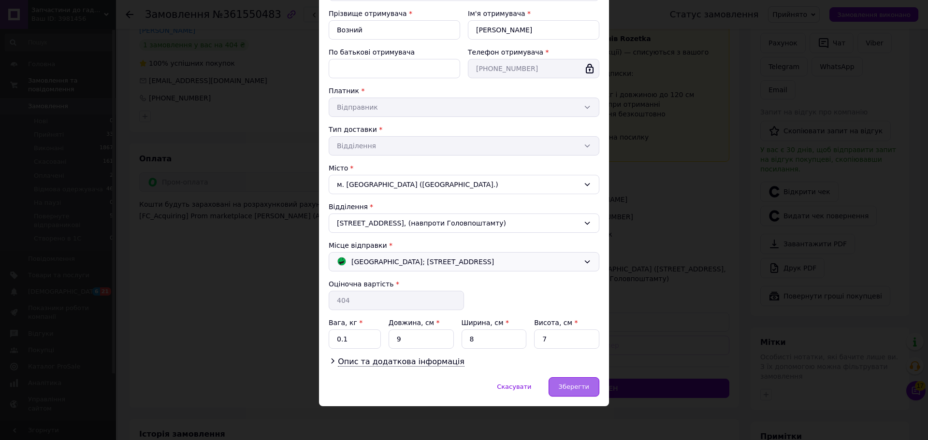
click at [574, 383] on span "Зберегти" at bounding box center [574, 386] width 30 height 7
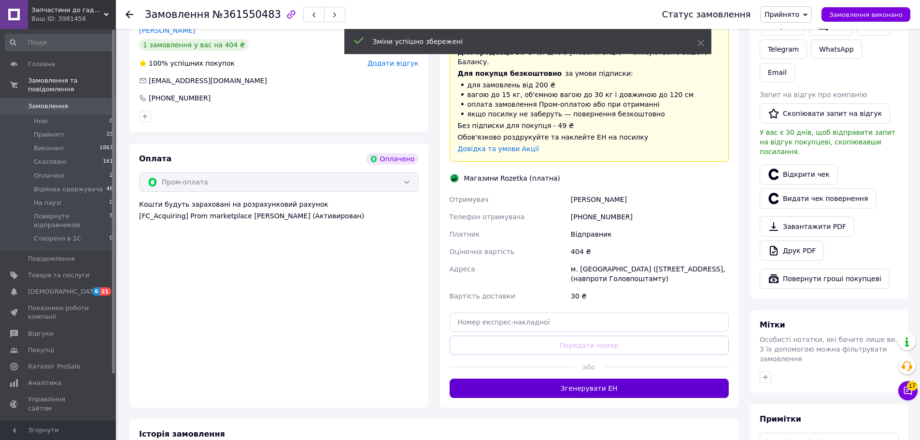
click at [591, 379] on button "Згенерувати ЕН" at bounding box center [590, 388] width 280 height 19
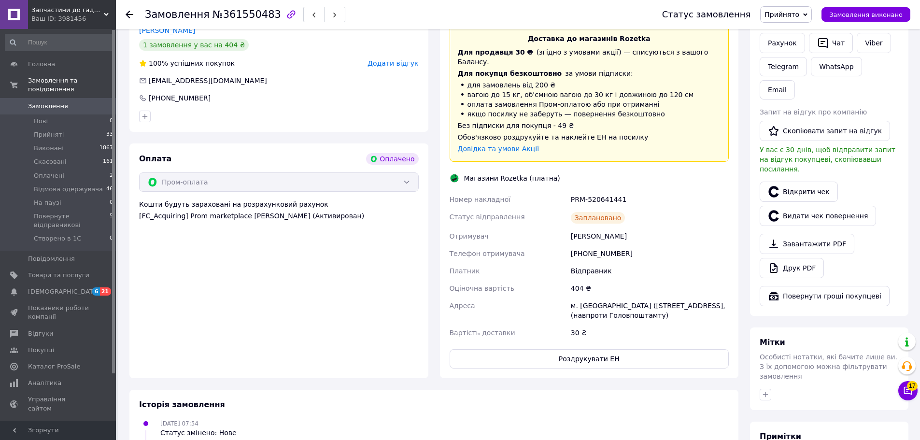
click at [639, 327] on div "Доставка Редагувати Доставка до магазинів Rozetka Для продавця 30 ₴   (згідно з…" at bounding box center [590, 188] width 280 height 362
click at [639, 349] on button "Роздрукувати ЕН" at bounding box center [590, 358] width 280 height 19
click at [74, 102] on span "Замовлення" at bounding box center [58, 106] width 61 height 9
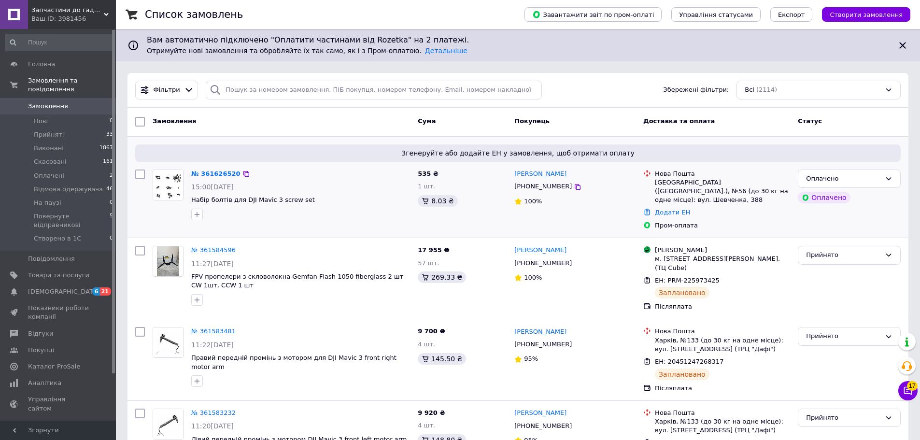
click at [326, 172] on div "№ 361626520" at bounding box center [300, 174] width 221 height 11
click at [206, 173] on link "№ 361626520" at bounding box center [215, 173] width 49 height 7
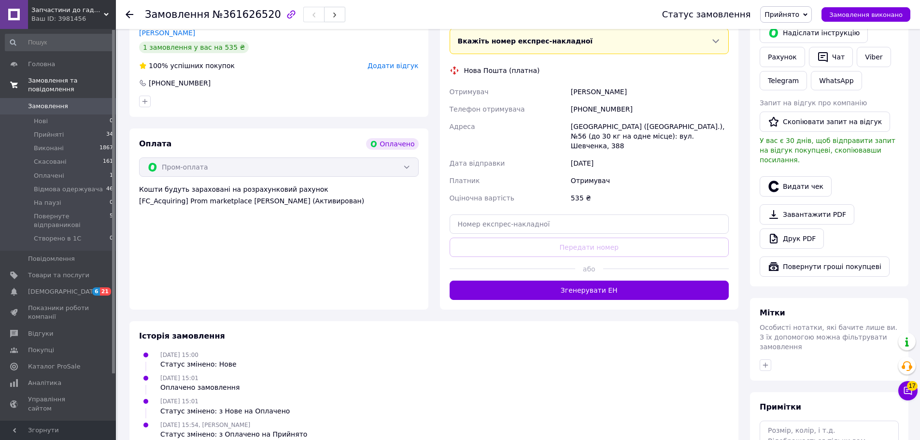
scroll to position [298, 0]
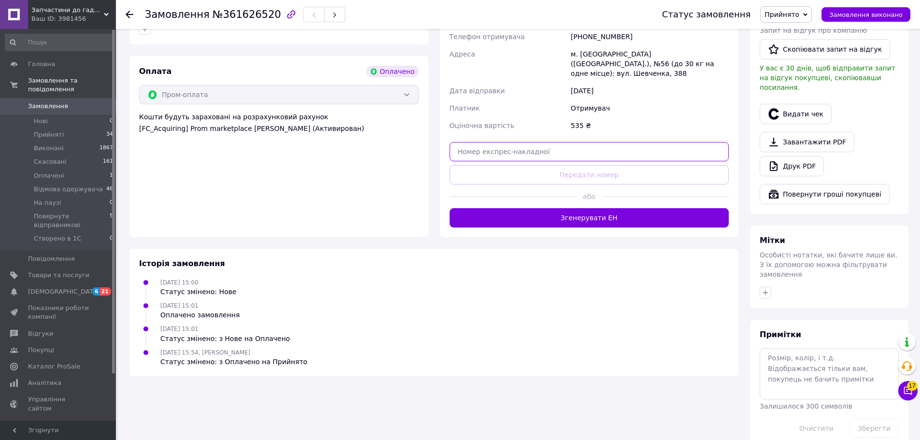
drag, startPoint x: 603, startPoint y: 144, endPoint x: 608, endPoint y: 155, distance: 12.5
click at [603, 144] on input "text" at bounding box center [590, 151] width 280 height 19
paste input "20451247302735"
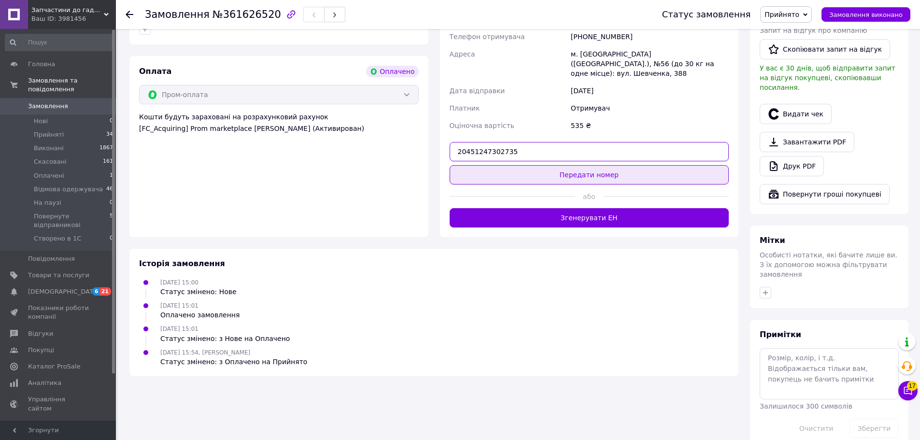
type input "20451247302735"
click at [625, 168] on button "Передати номер" at bounding box center [590, 174] width 280 height 19
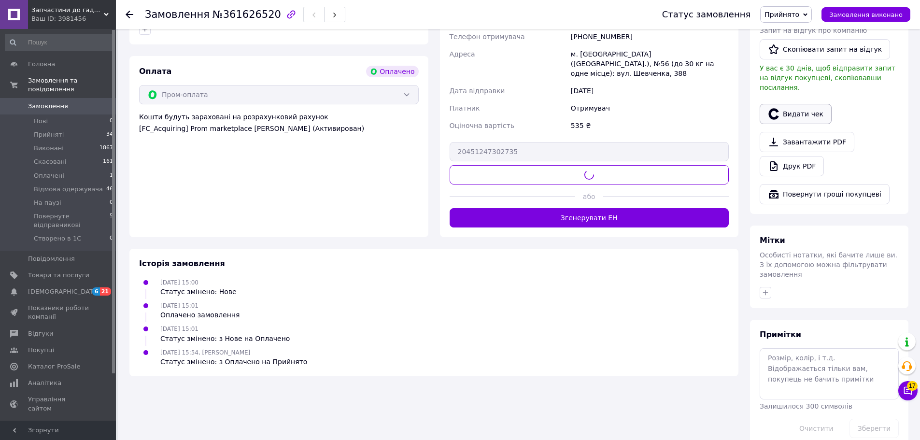
click at [797, 104] on button "Видати чек" at bounding box center [796, 114] width 72 height 20
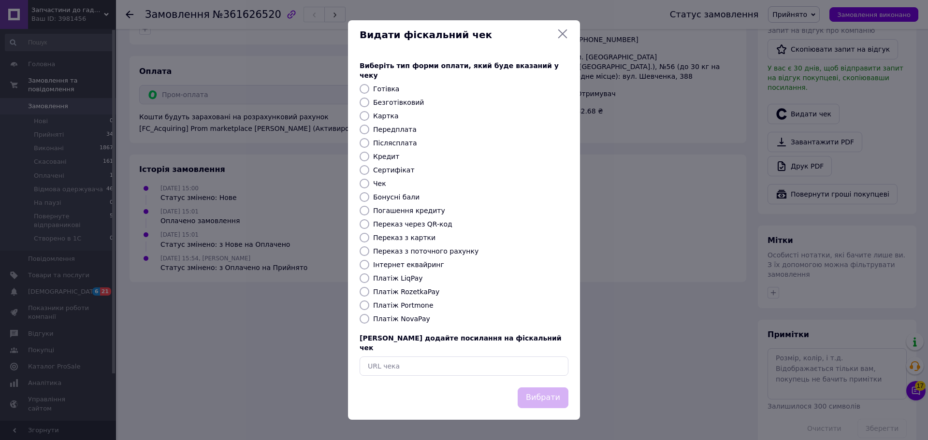
click at [416, 288] on label "Платіж RozetkaPay" at bounding box center [406, 292] width 66 height 8
click at [369, 288] on input "Платіж RozetkaPay" at bounding box center [364, 292] width 10 height 10
radio input "true"
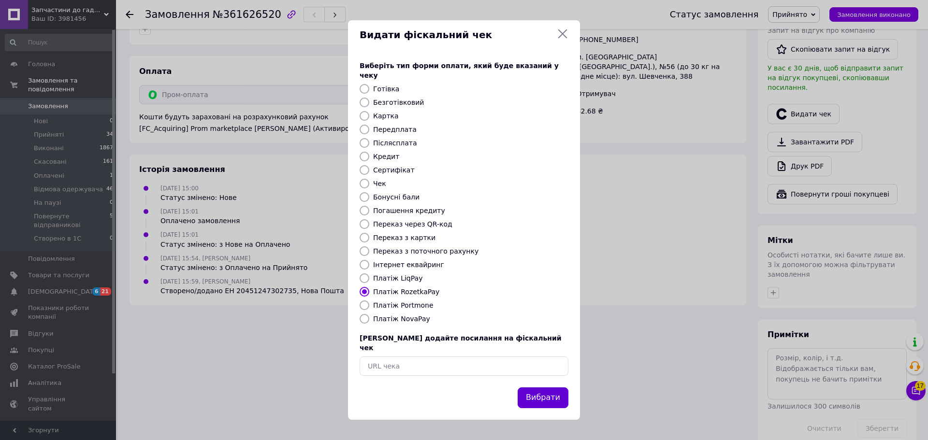
click at [555, 388] on button "Вибрати" at bounding box center [542, 398] width 51 height 21
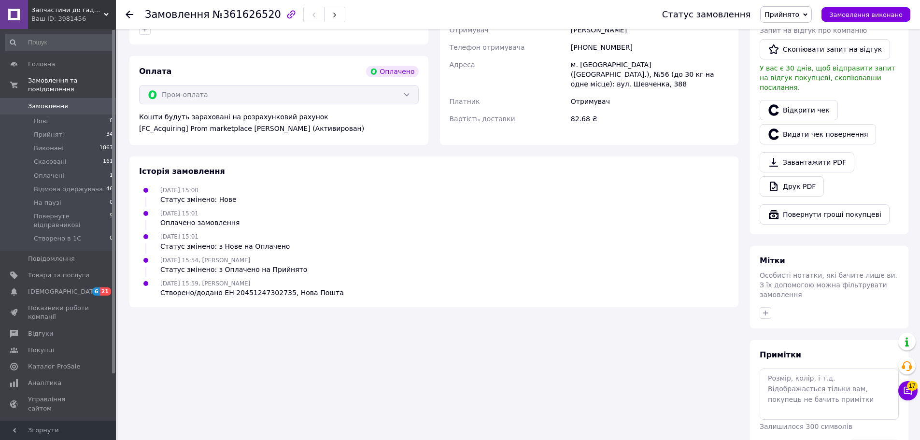
click at [81, 102] on span "Замовлення" at bounding box center [58, 106] width 61 height 9
